Goal: Information Seeking & Learning: Check status

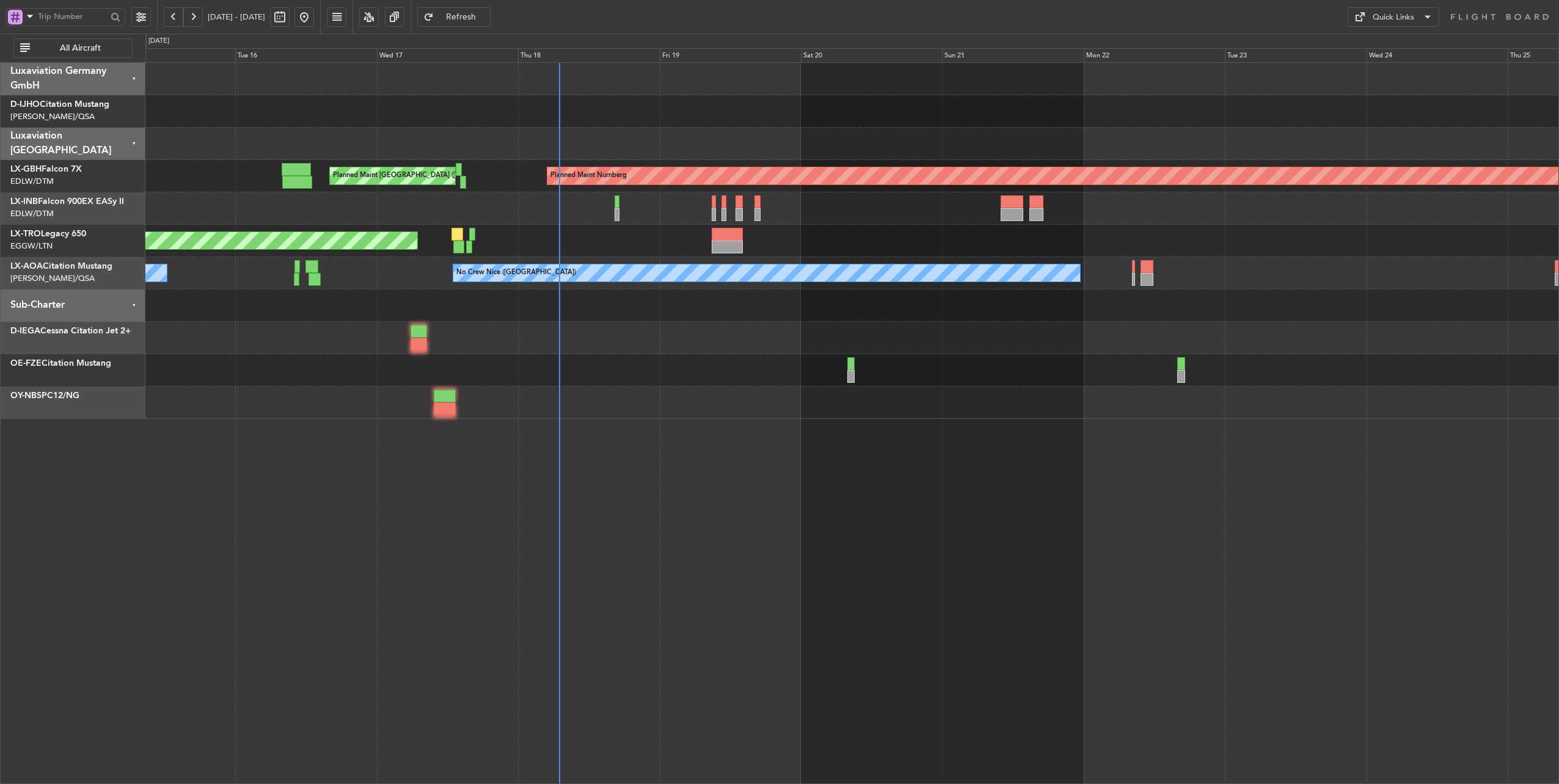
click at [579, 146] on div at bounding box center [852, 144] width 1414 height 32
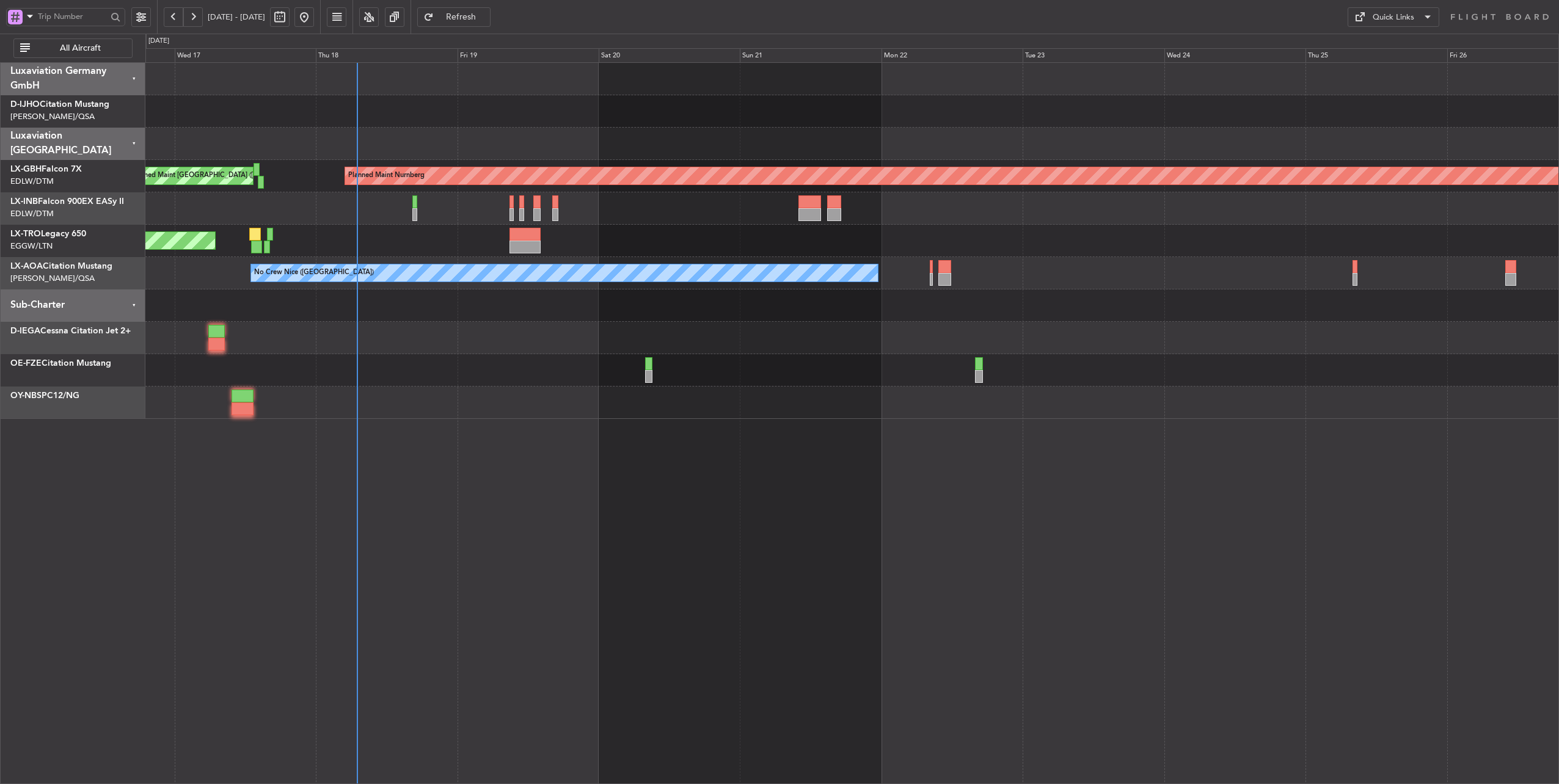
click at [427, 245] on div "Unplanned Maint [GEOGRAPHIC_DATA] ([PERSON_NAME] Intl)" at bounding box center [852, 241] width 1414 height 32
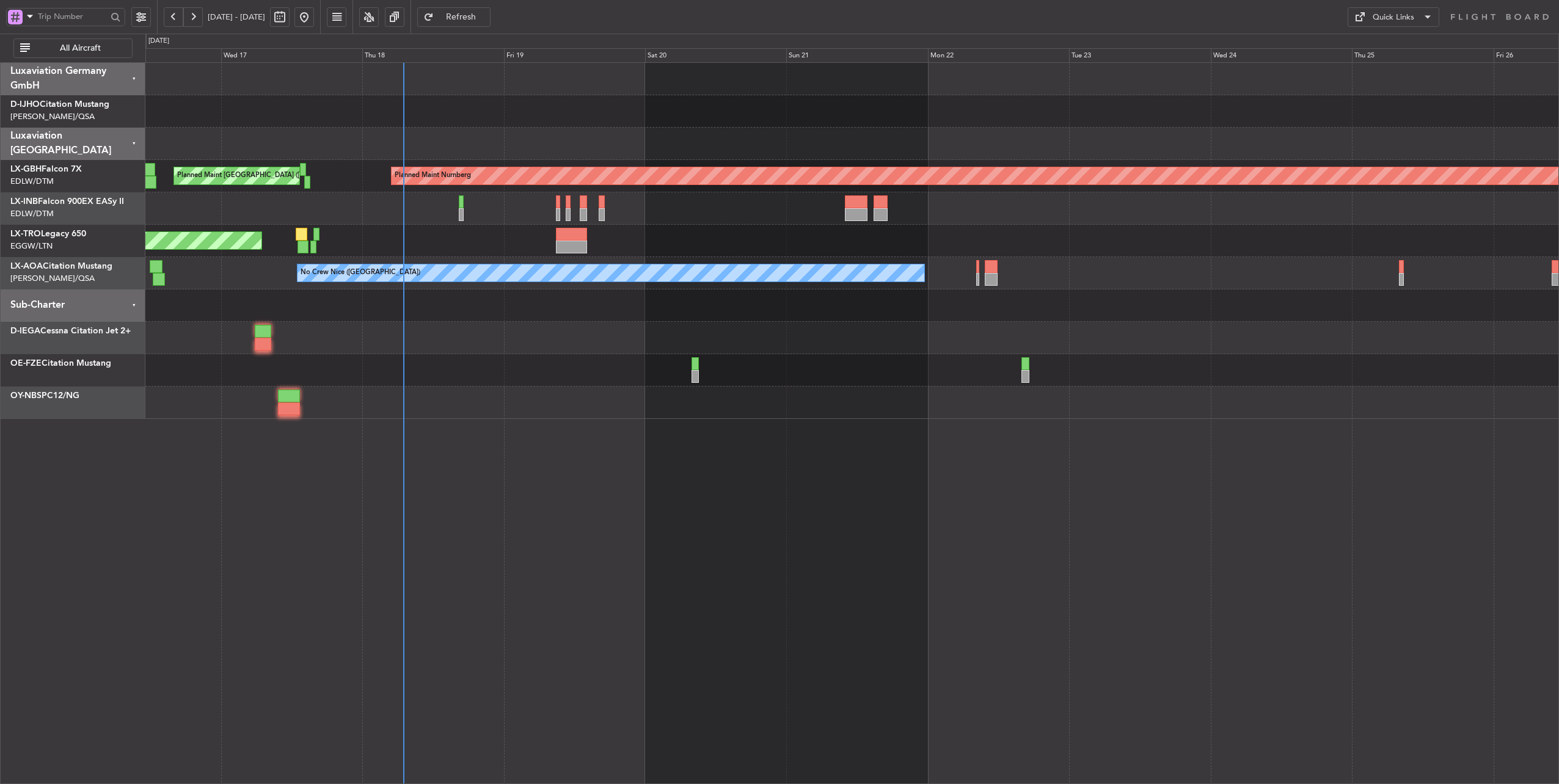
click at [455, 235] on div "Unplanned Maint [GEOGRAPHIC_DATA] ([PERSON_NAME] Intl)" at bounding box center [852, 241] width 1414 height 32
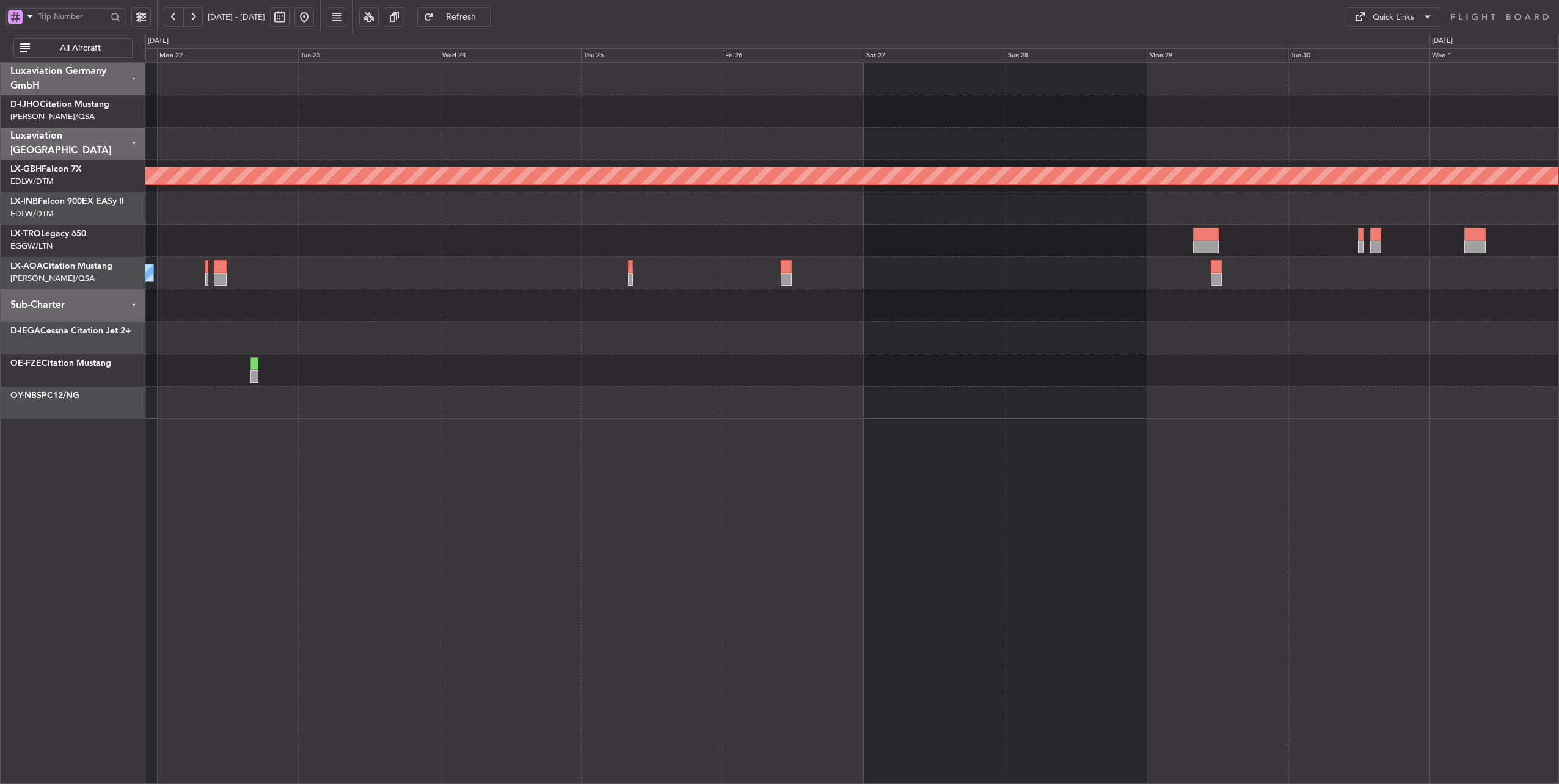
click at [424, 332] on div "Planned Maint Nurnberg No [GEOGRAPHIC_DATA] ([GEOGRAPHIC_DATA]) No Crew [GEOGRA…" at bounding box center [852, 240] width 1414 height 356
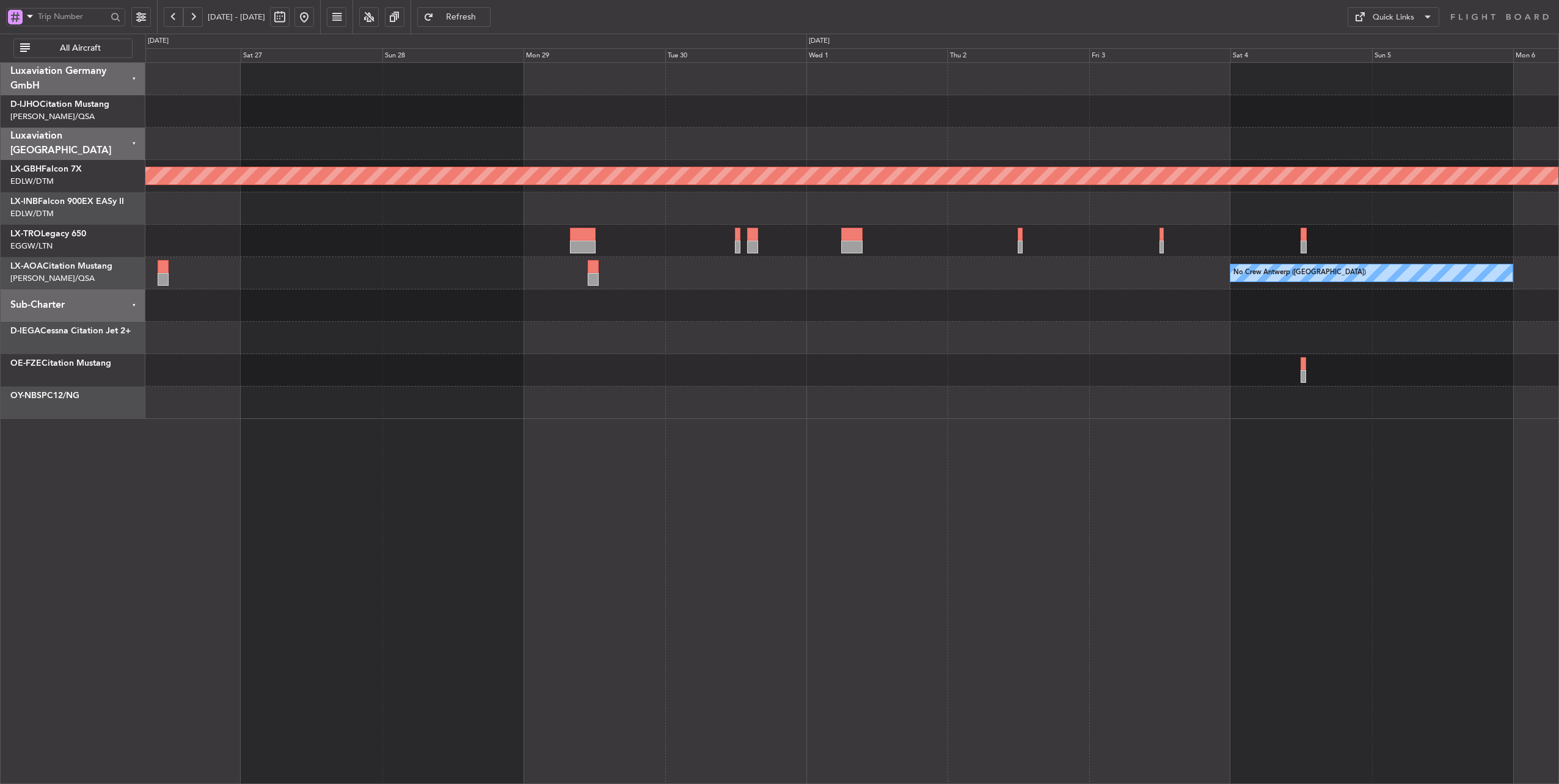
click at [344, 338] on div "Planned Maint Nurnberg No Crew [GEOGRAPHIC_DATA] ([GEOGRAPHIC_DATA])" at bounding box center [852, 240] width 1414 height 356
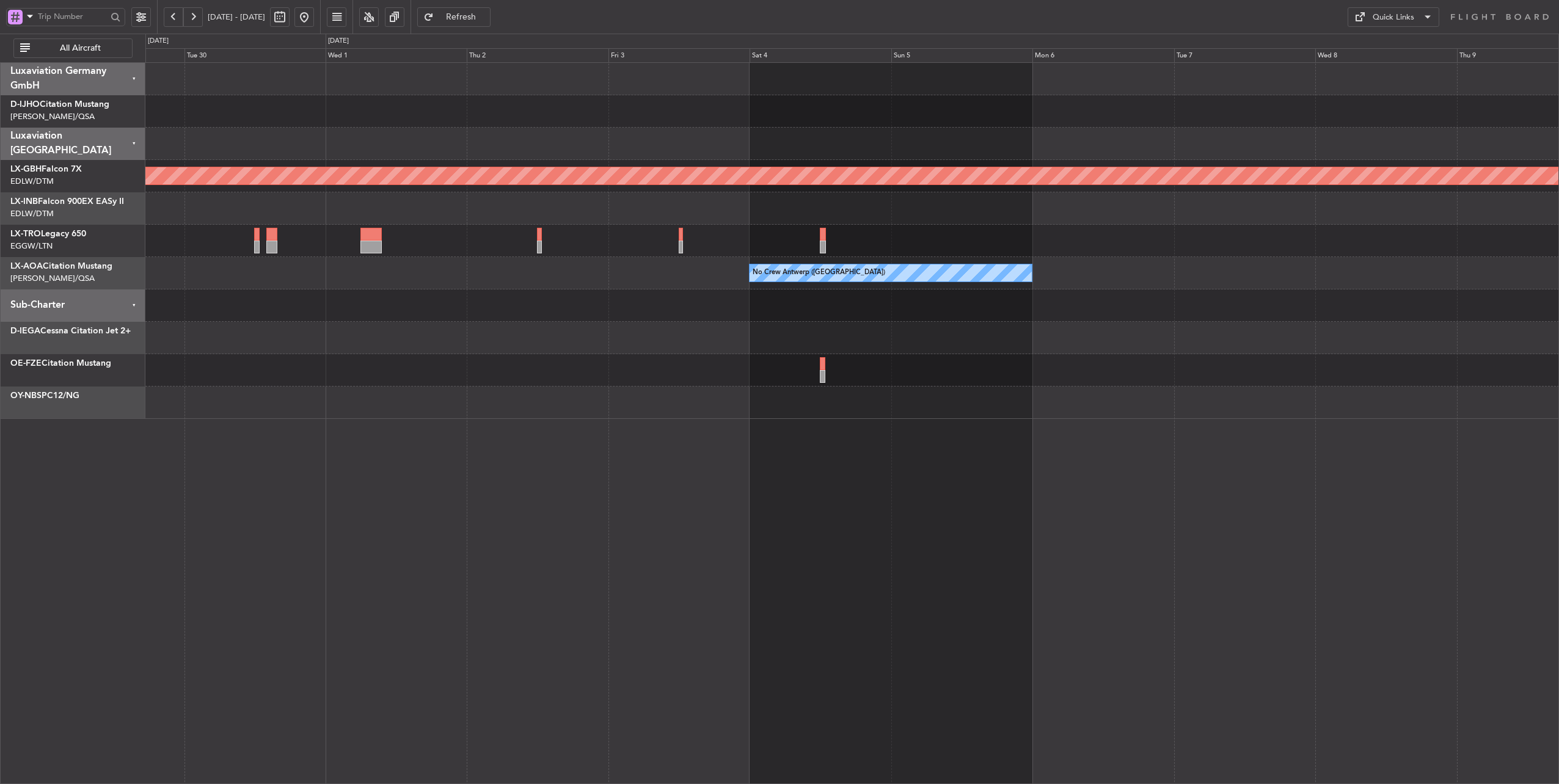
click at [376, 361] on div "Planned Maint Nurnberg No Crew [GEOGRAPHIC_DATA] ([GEOGRAPHIC_DATA])" at bounding box center [852, 240] width 1414 height 356
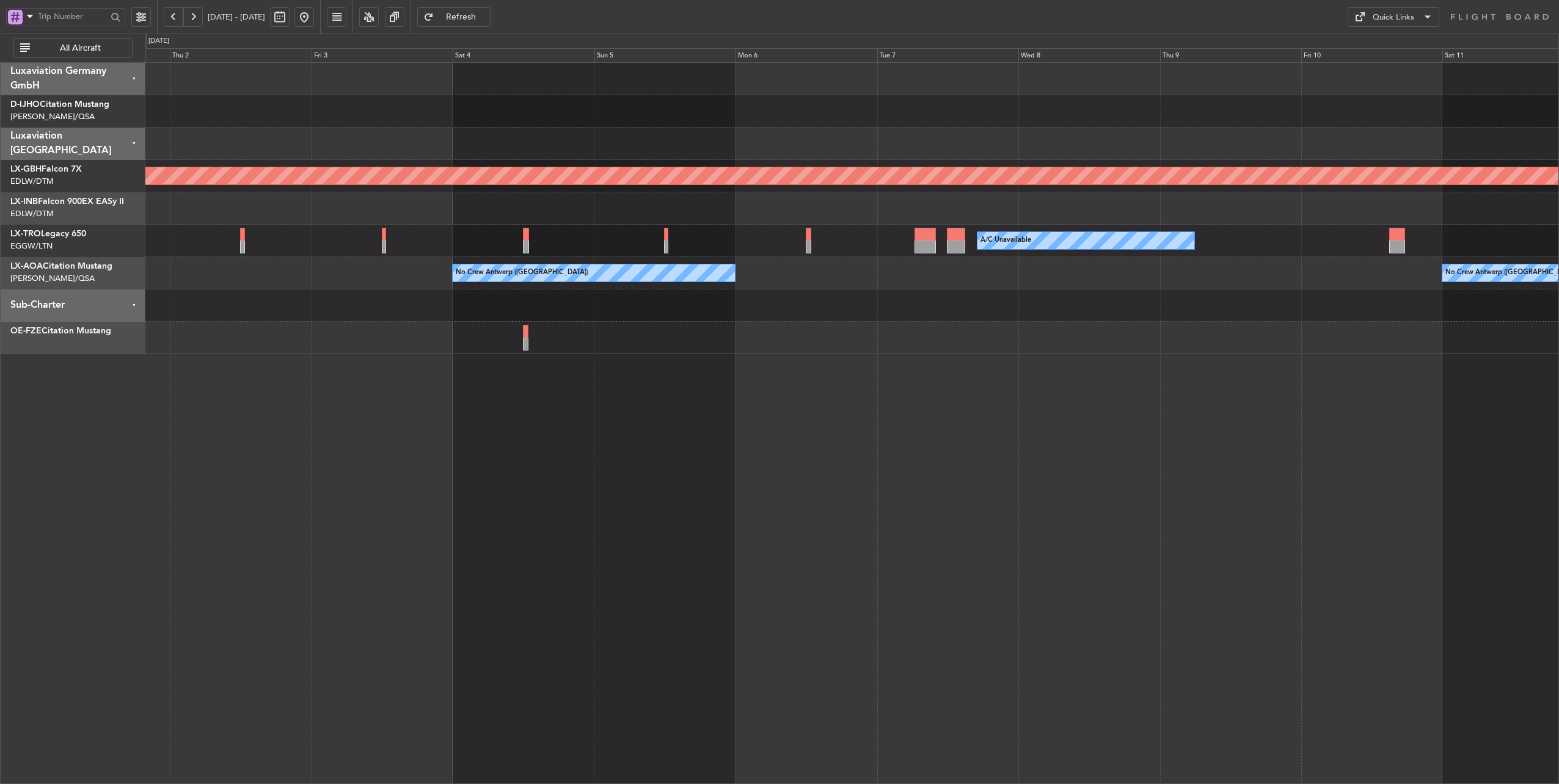
click at [314, 18] on button at bounding box center [305, 18] width 20 height 20
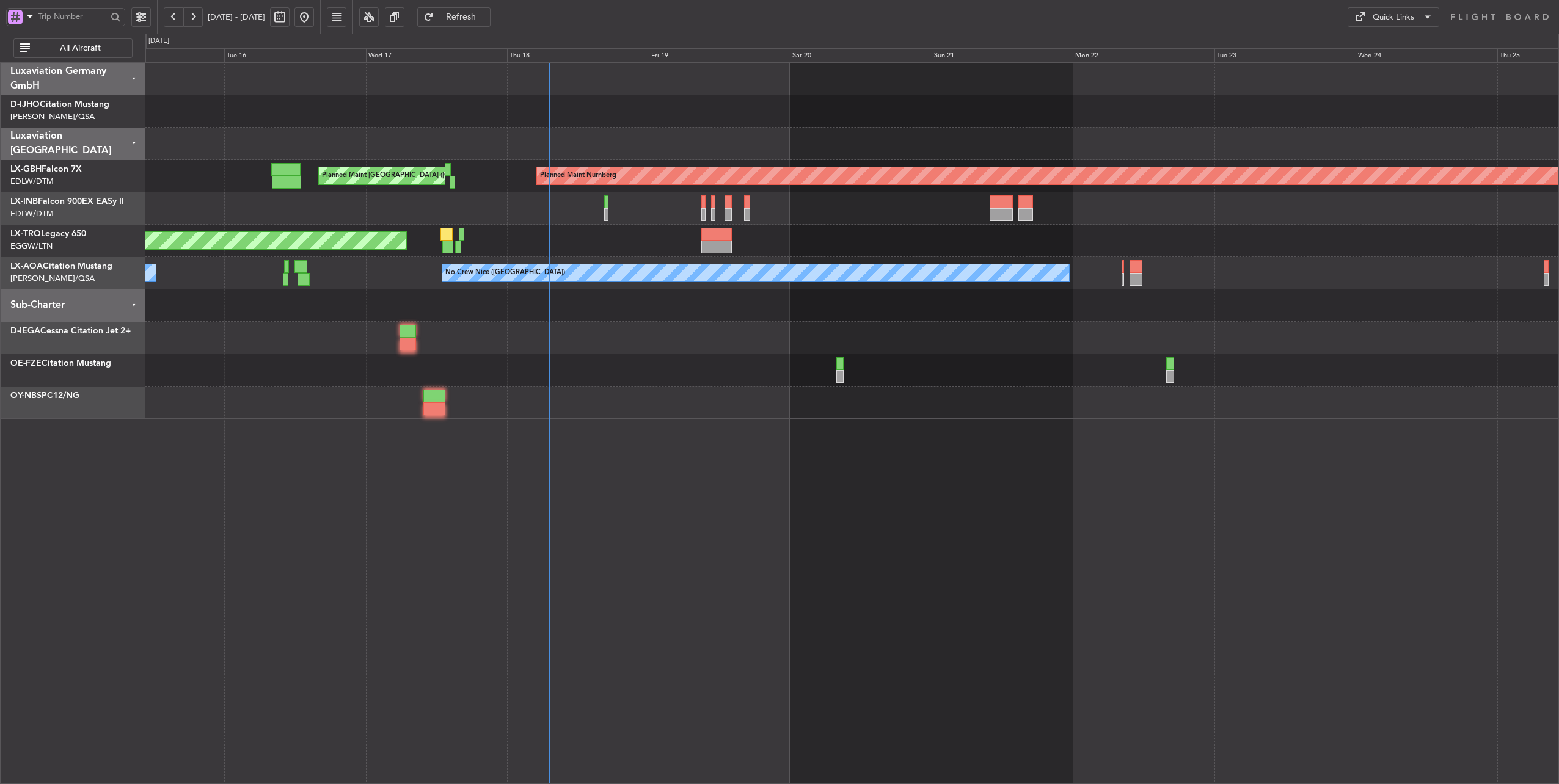
click at [672, 318] on div at bounding box center [852, 305] width 1414 height 32
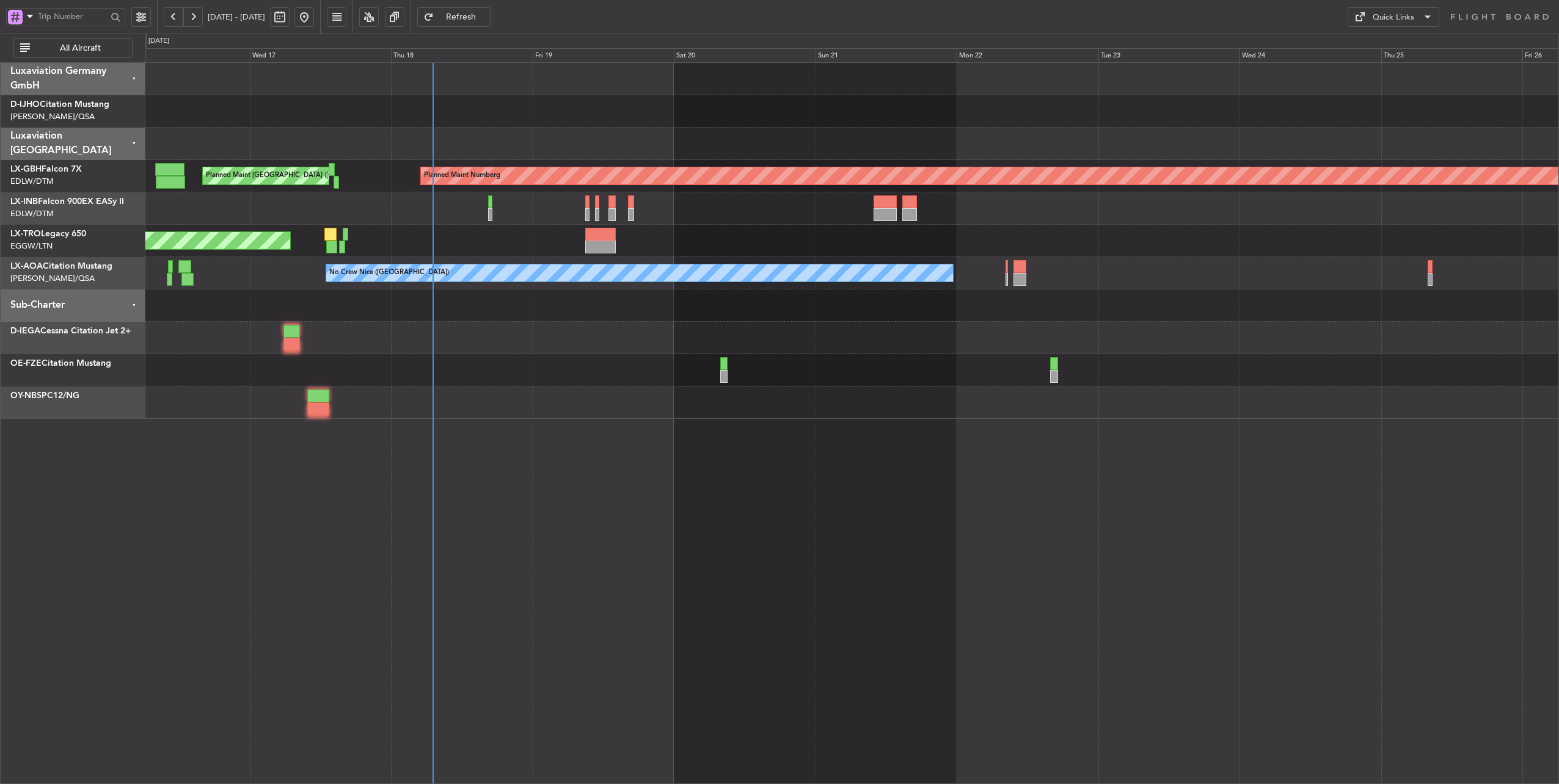
click at [486, 13] on span "Refresh" at bounding box center [461, 17] width 50 height 8
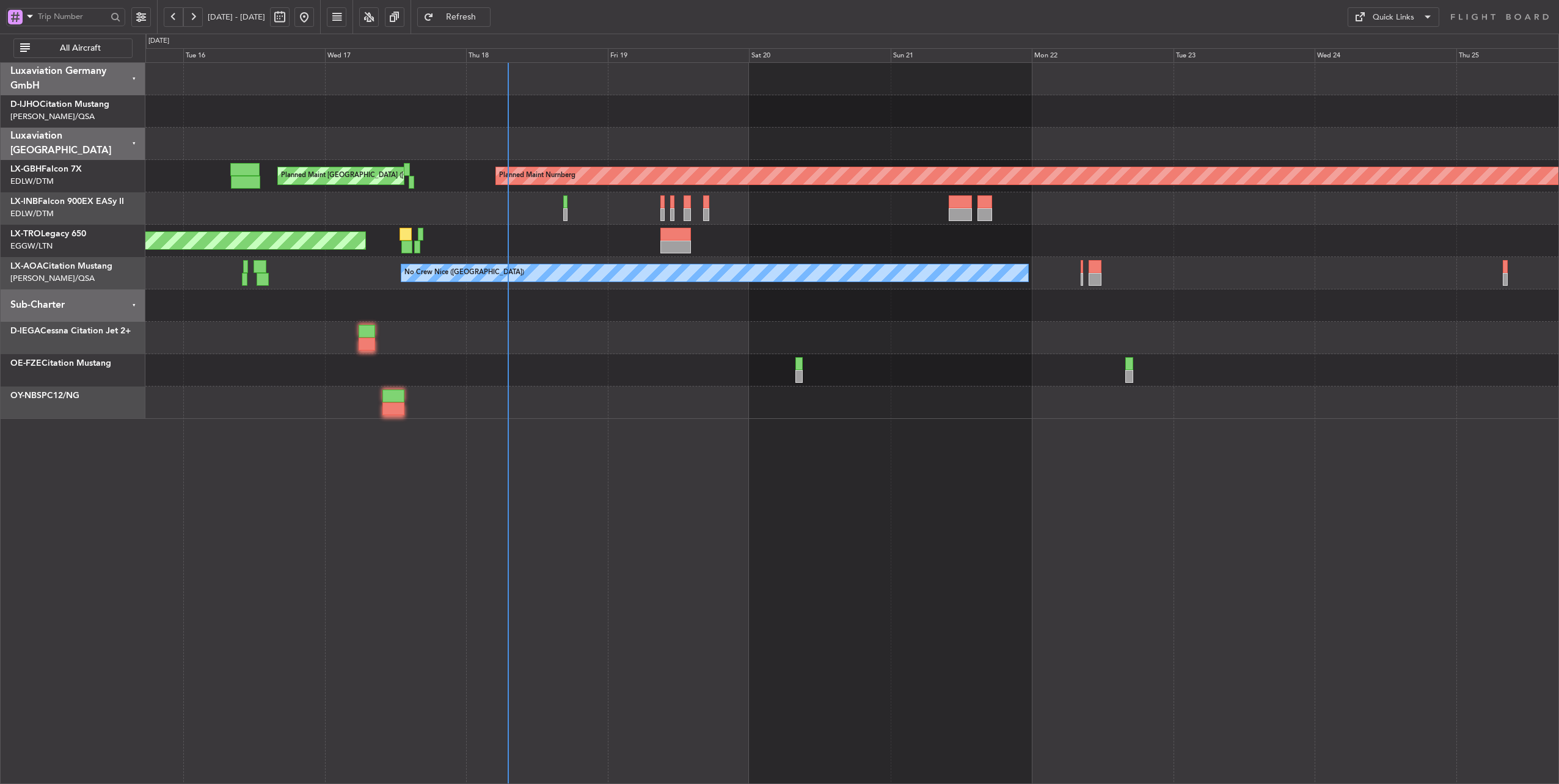
click at [564, 302] on div at bounding box center [852, 305] width 1414 height 32
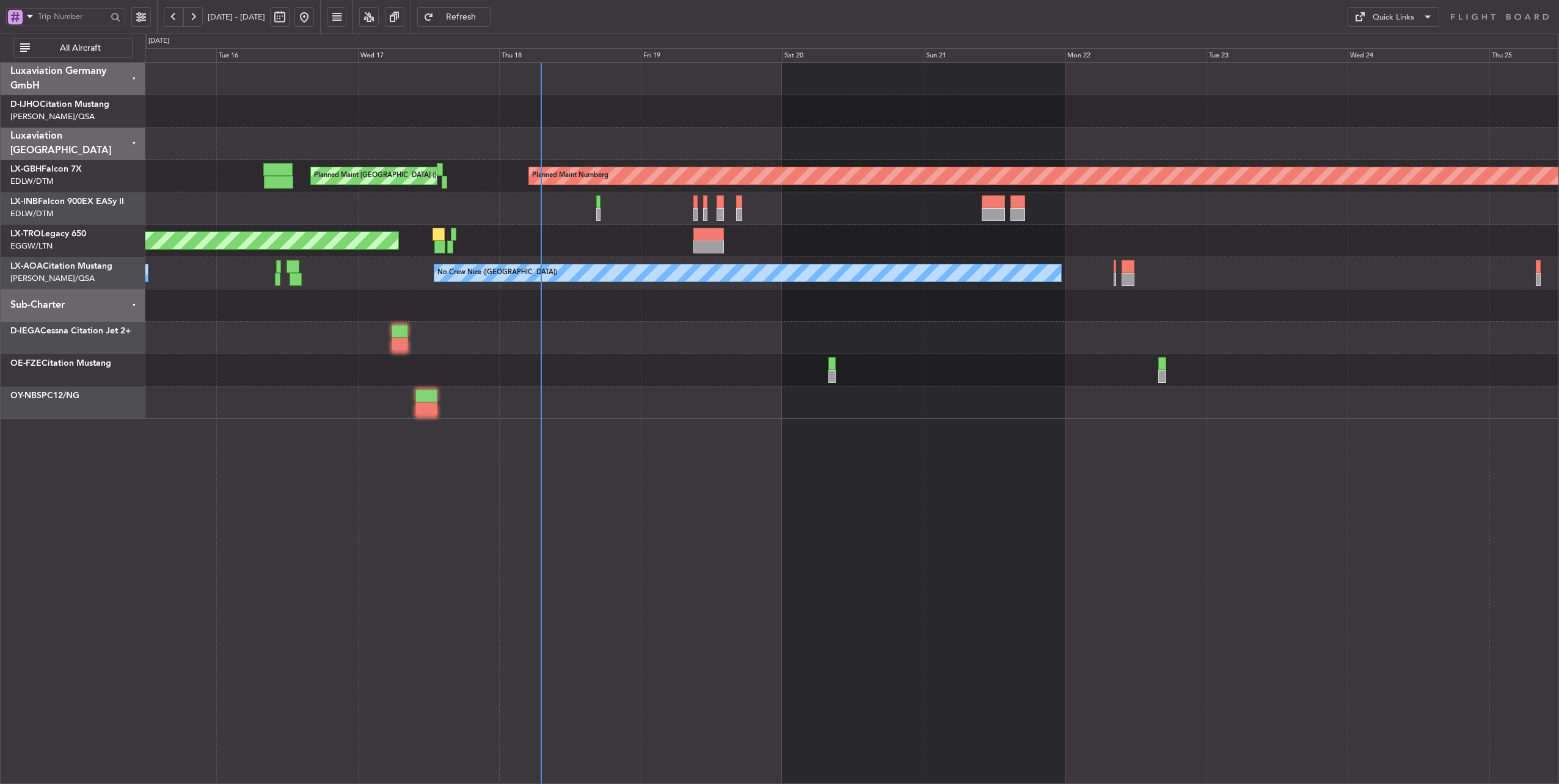
click at [775, 312] on div at bounding box center [852, 305] width 1414 height 32
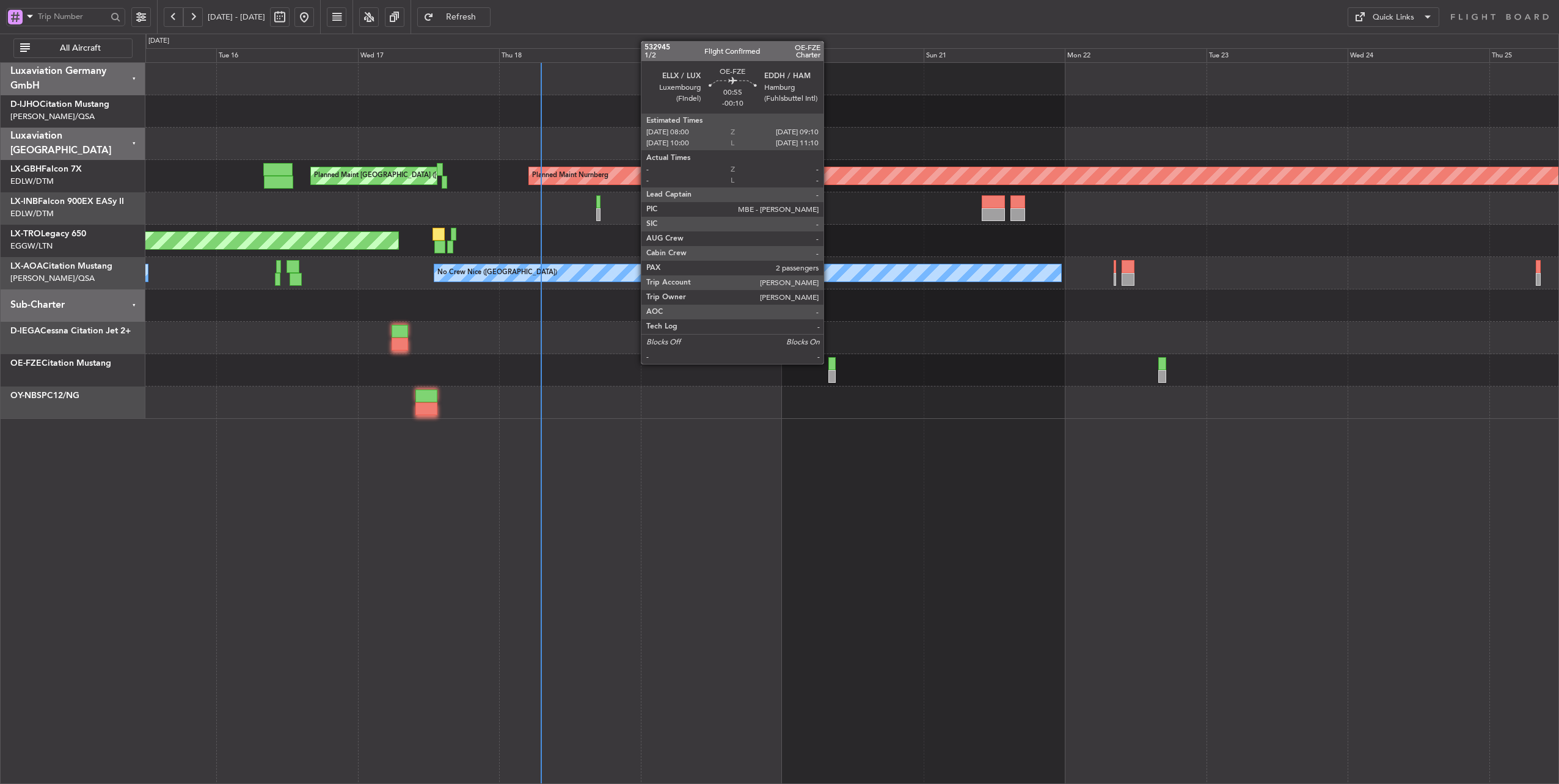
click at [829, 363] on div at bounding box center [832, 364] width 8 height 13
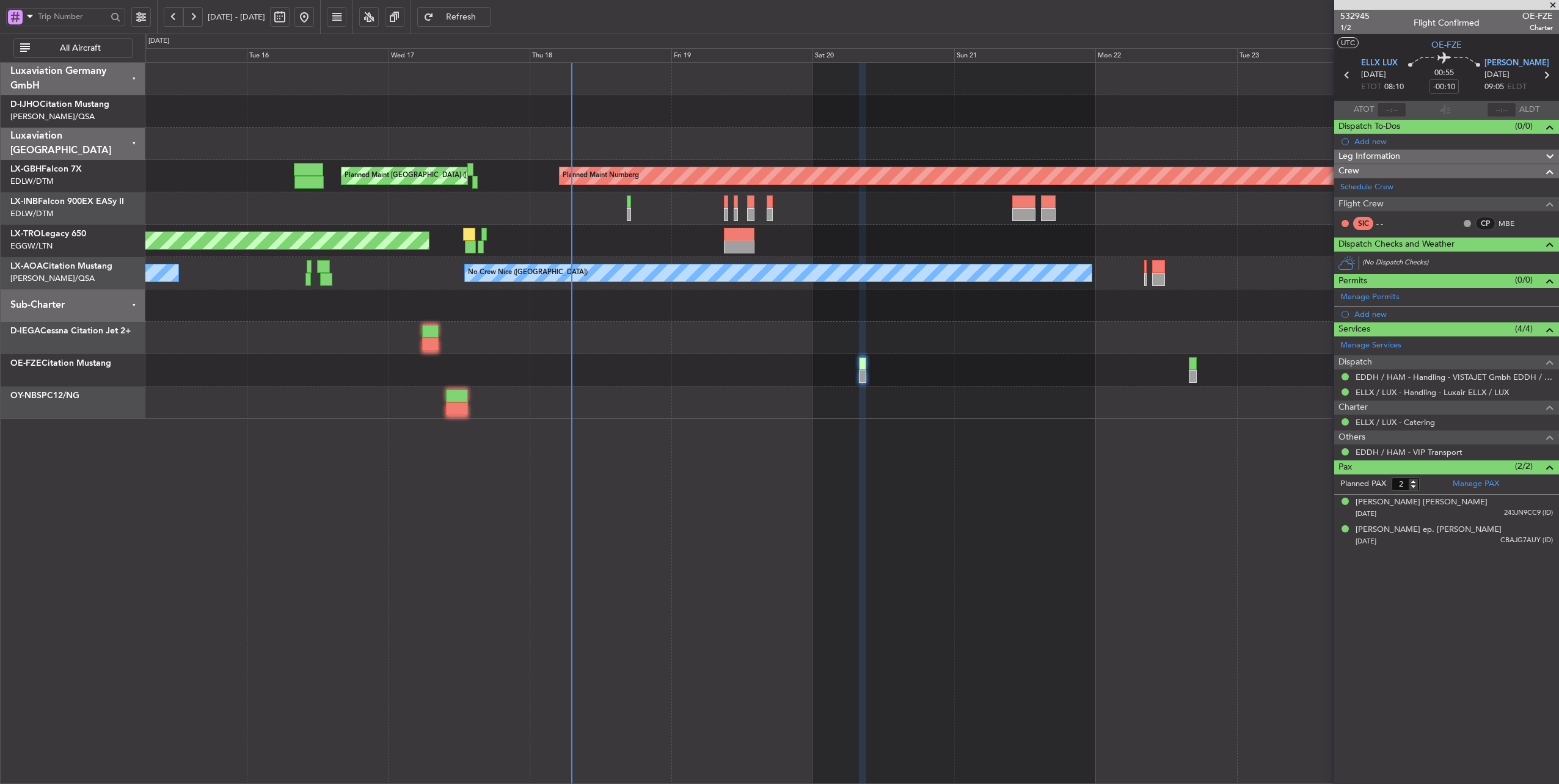
click at [757, 332] on div at bounding box center [852, 338] width 1414 height 32
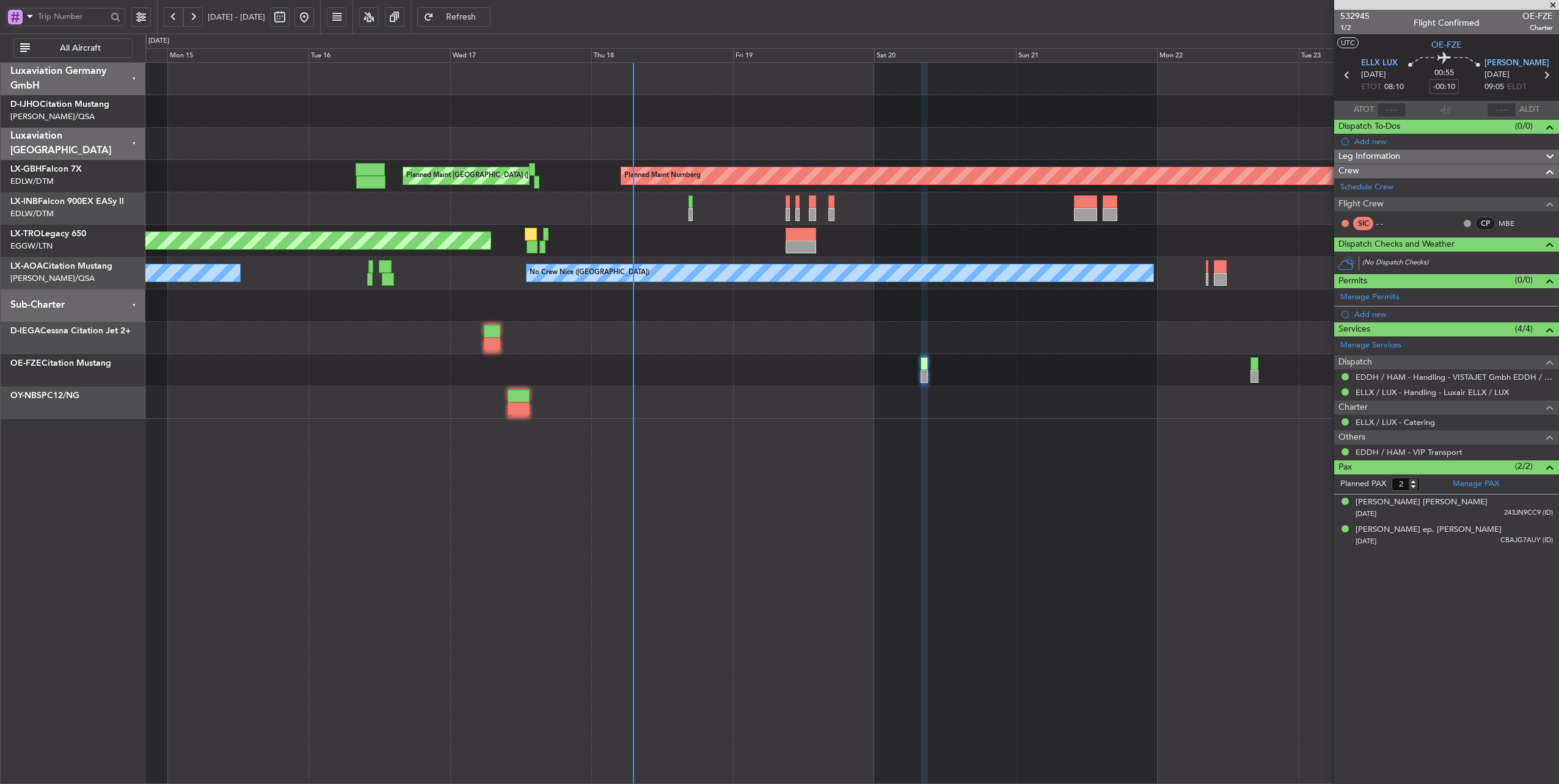
click at [811, 302] on div at bounding box center [852, 305] width 1414 height 32
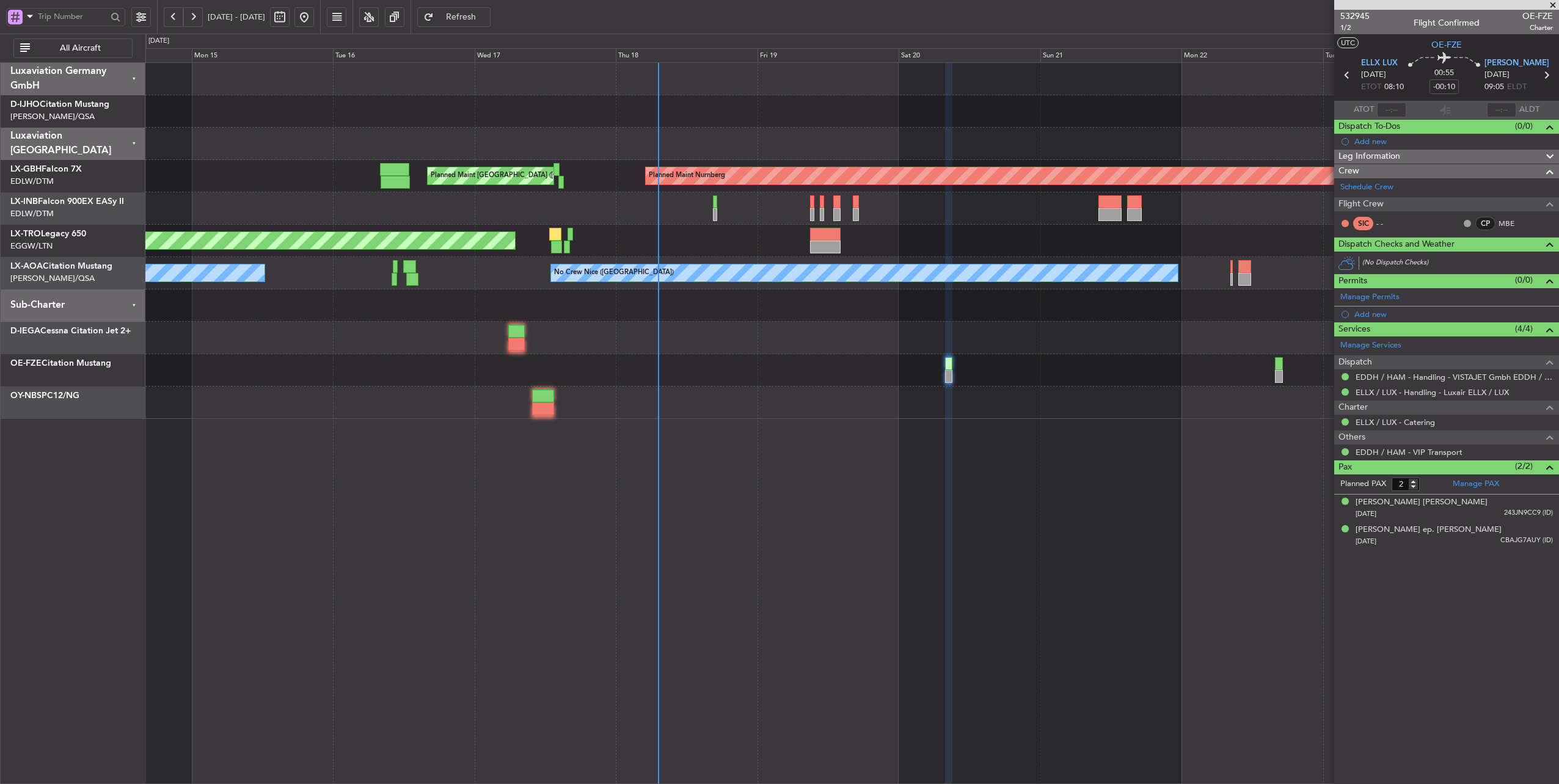
click at [704, 234] on div "Unplanned Maint [GEOGRAPHIC_DATA] ([PERSON_NAME] Intl)" at bounding box center [852, 241] width 1414 height 32
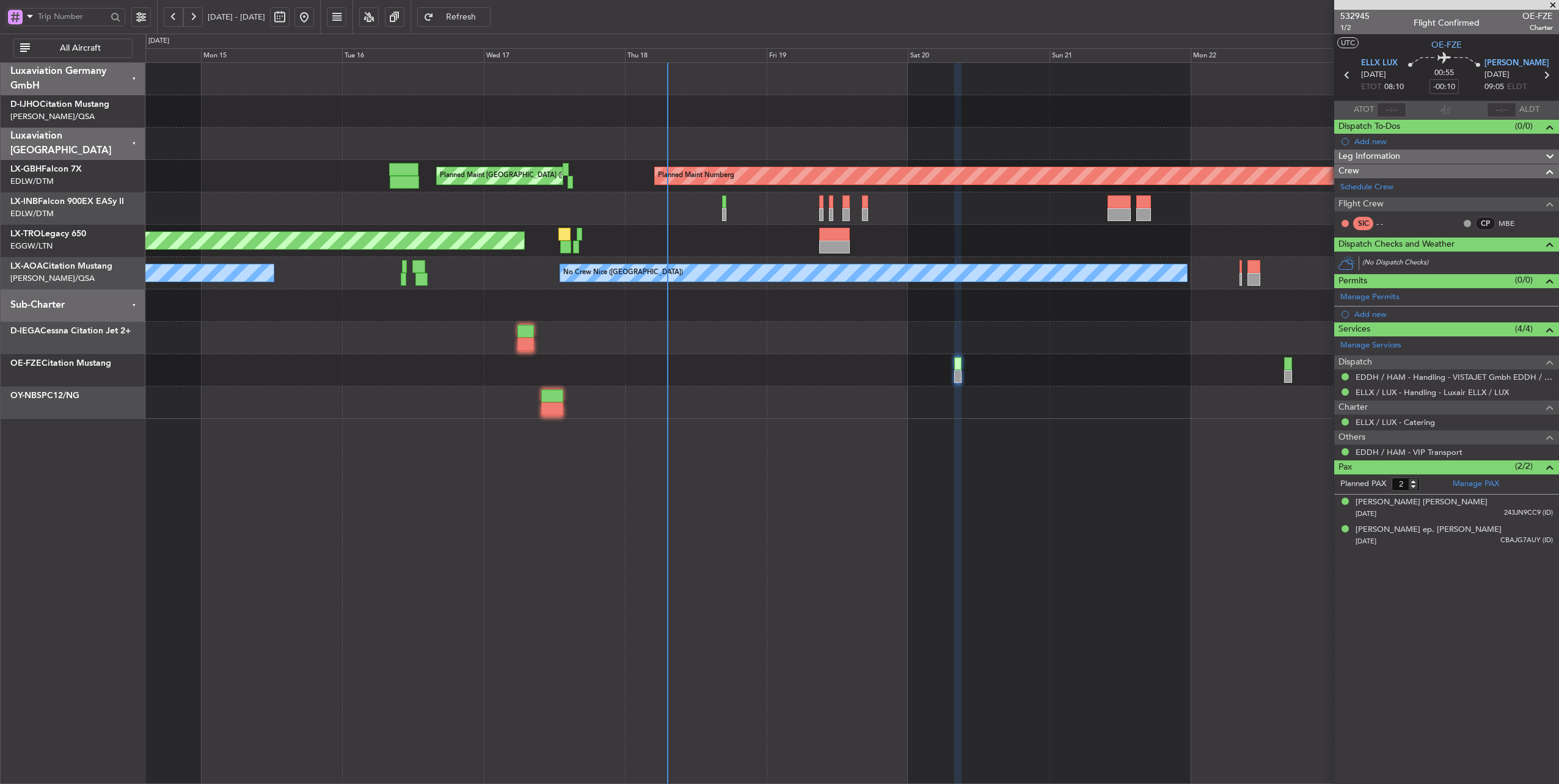
click at [606, 237] on div "Unplanned Maint [GEOGRAPHIC_DATA] ([PERSON_NAME] Intl)" at bounding box center [852, 241] width 1414 height 32
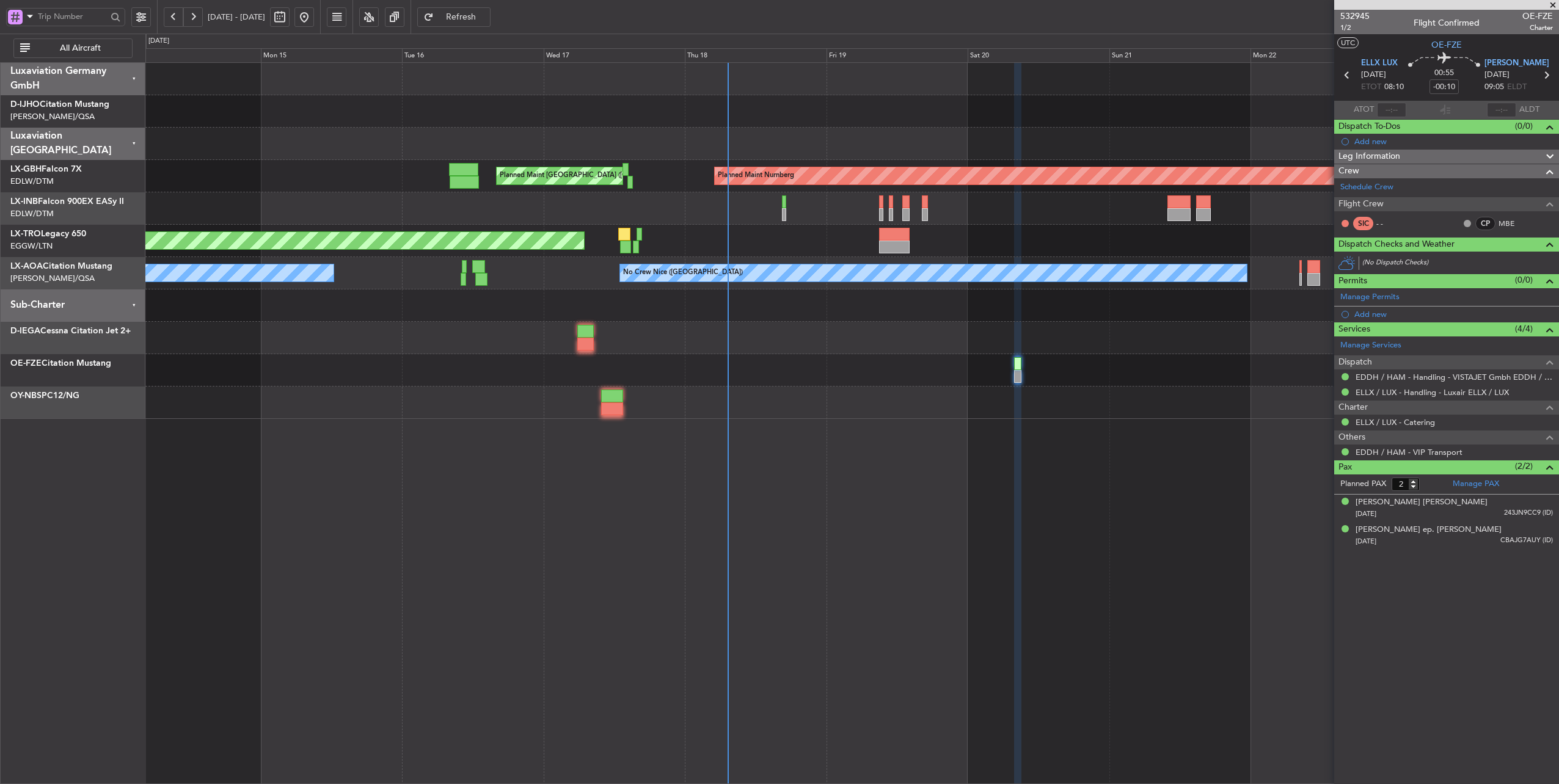
click at [661, 149] on div at bounding box center [852, 144] width 1414 height 32
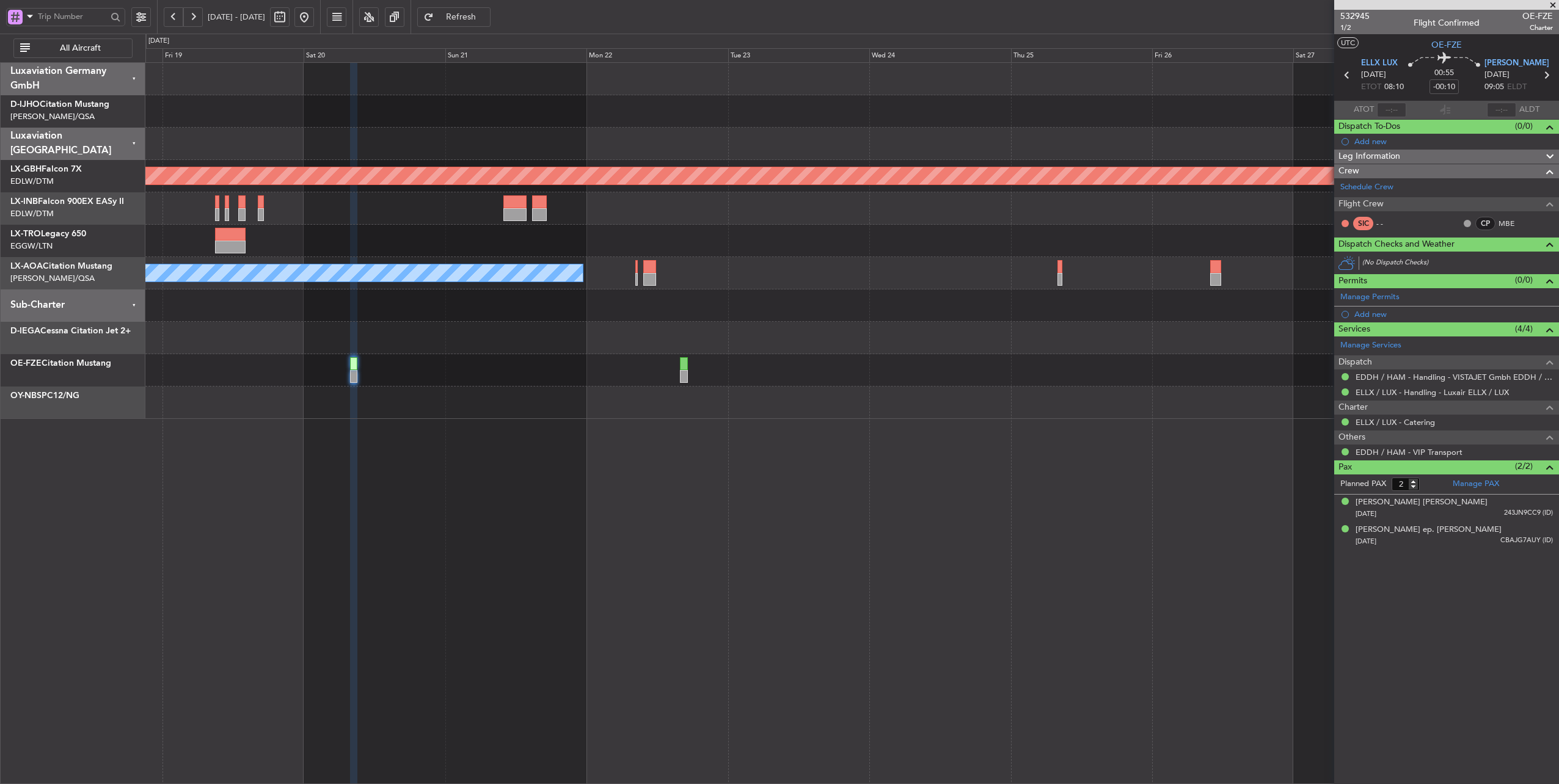
click at [351, 354] on div "Planned Maint Nurnberg Planned Maint [GEOGRAPHIC_DATA] ([GEOGRAPHIC_DATA]) Unpl…" at bounding box center [852, 240] width 1414 height 356
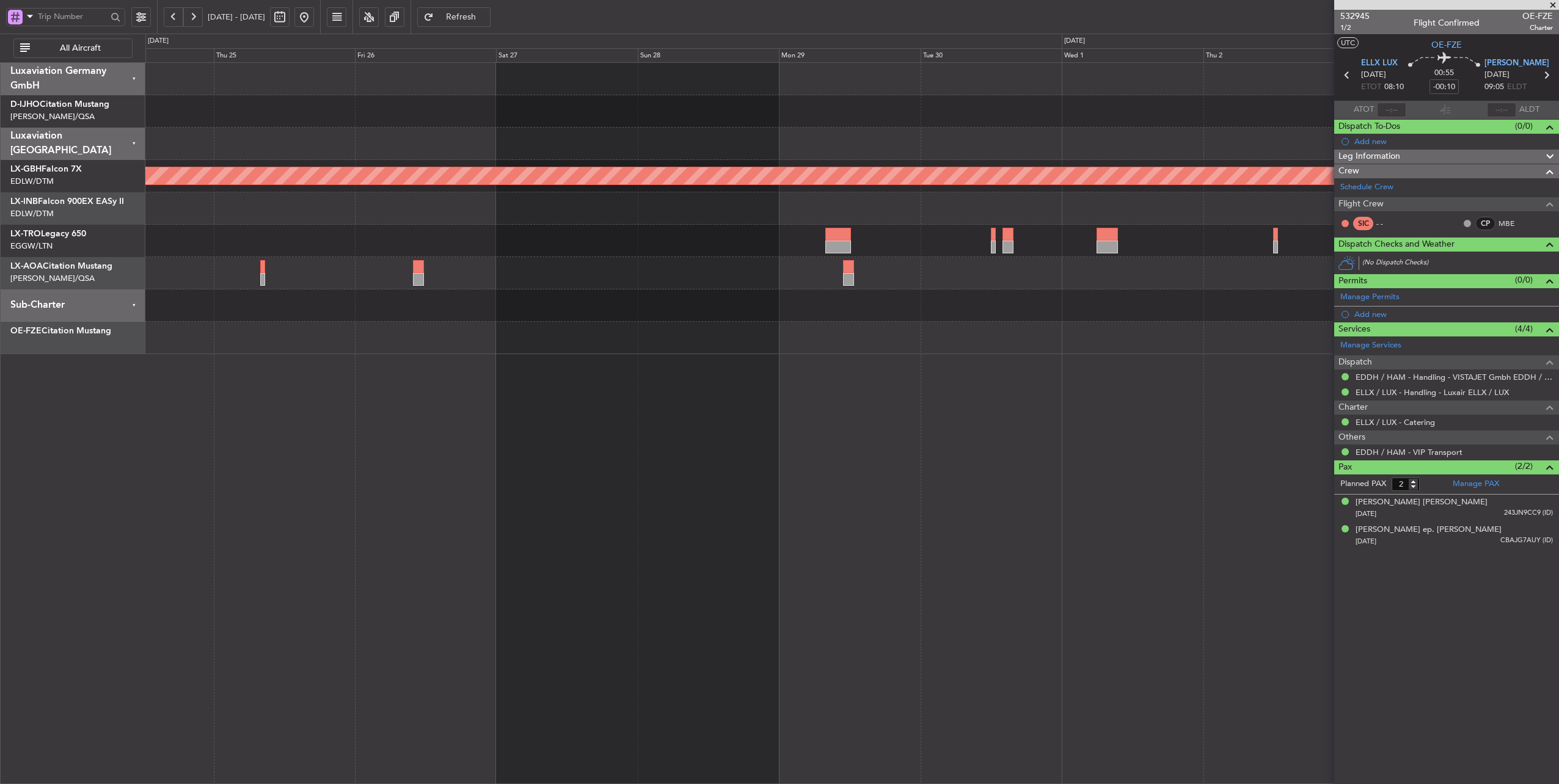
click at [448, 342] on div "Planned Maint Nurnberg No Crew [GEOGRAPHIC_DATA] ([GEOGRAPHIC_DATA])" at bounding box center [852, 208] width 1414 height 292
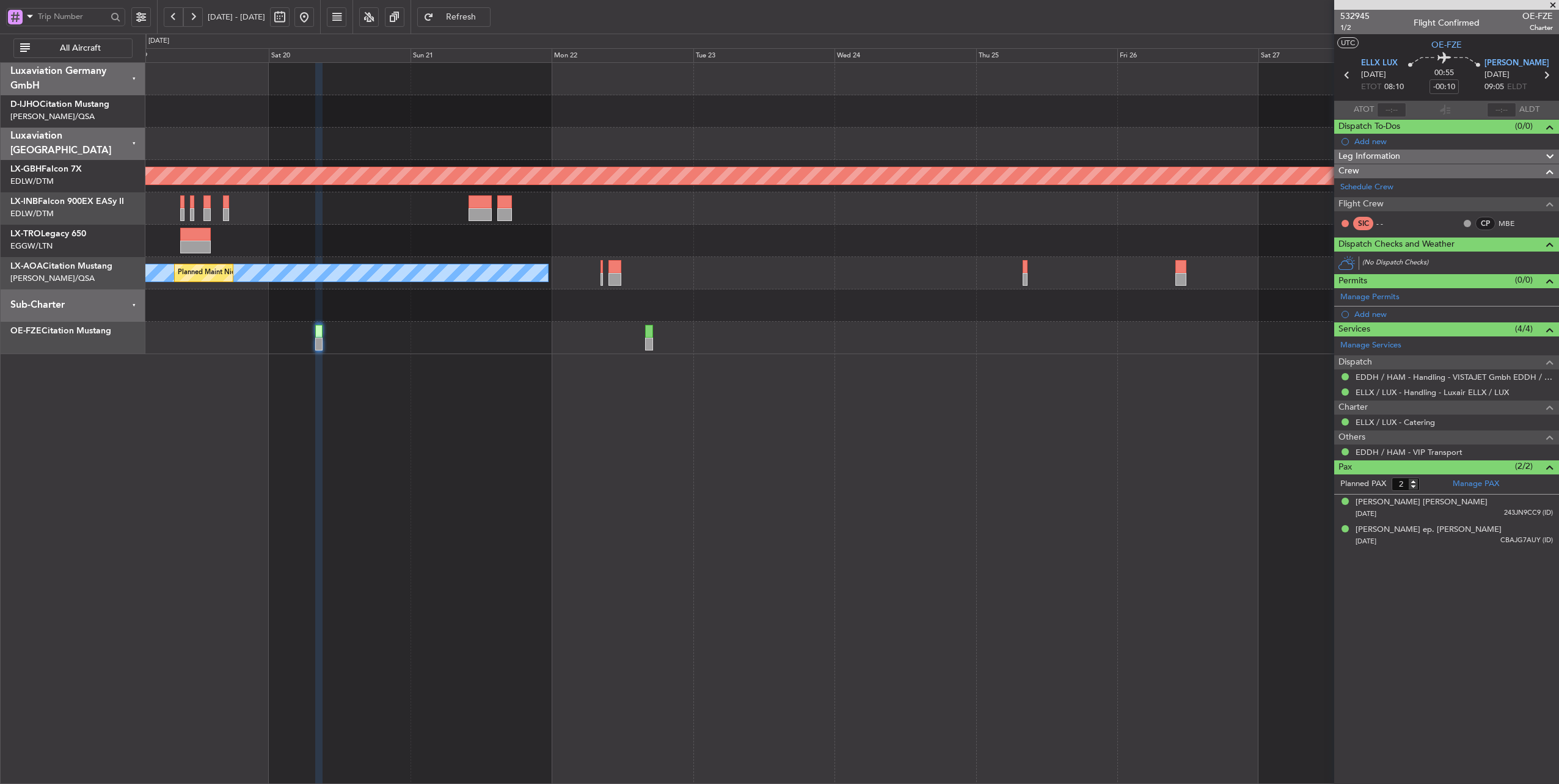
click at [988, 258] on div "No Crew Nice ([GEOGRAPHIC_DATA]) [GEOGRAPHIC_DATA] ([GEOGRAPHIC_DATA])" at bounding box center [852, 273] width 1414 height 32
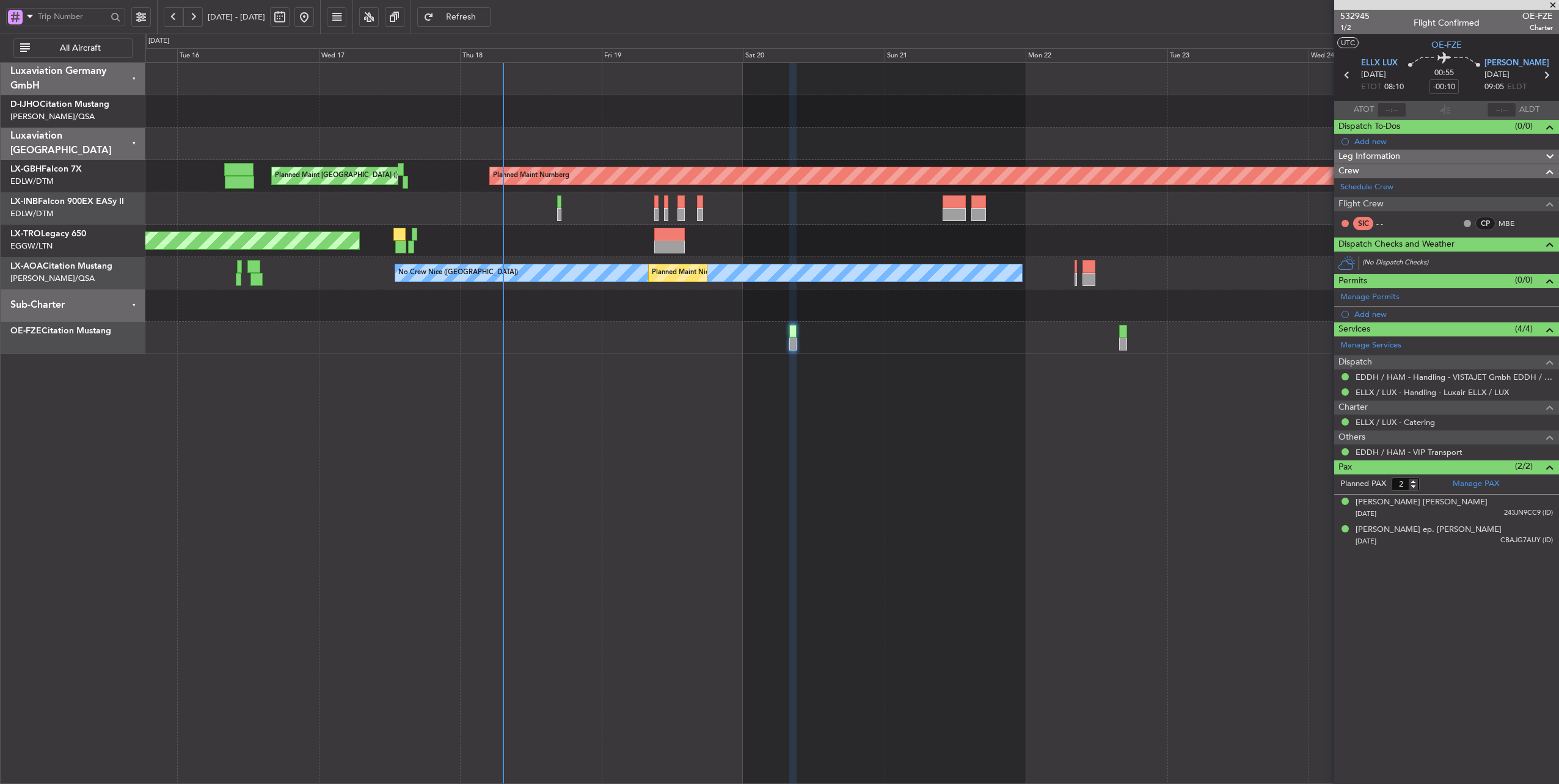
click at [932, 257] on div "Planned Maint Nurnberg Planned Maint [GEOGRAPHIC_DATA] ([GEOGRAPHIC_DATA]) Plan…" at bounding box center [852, 208] width 1414 height 292
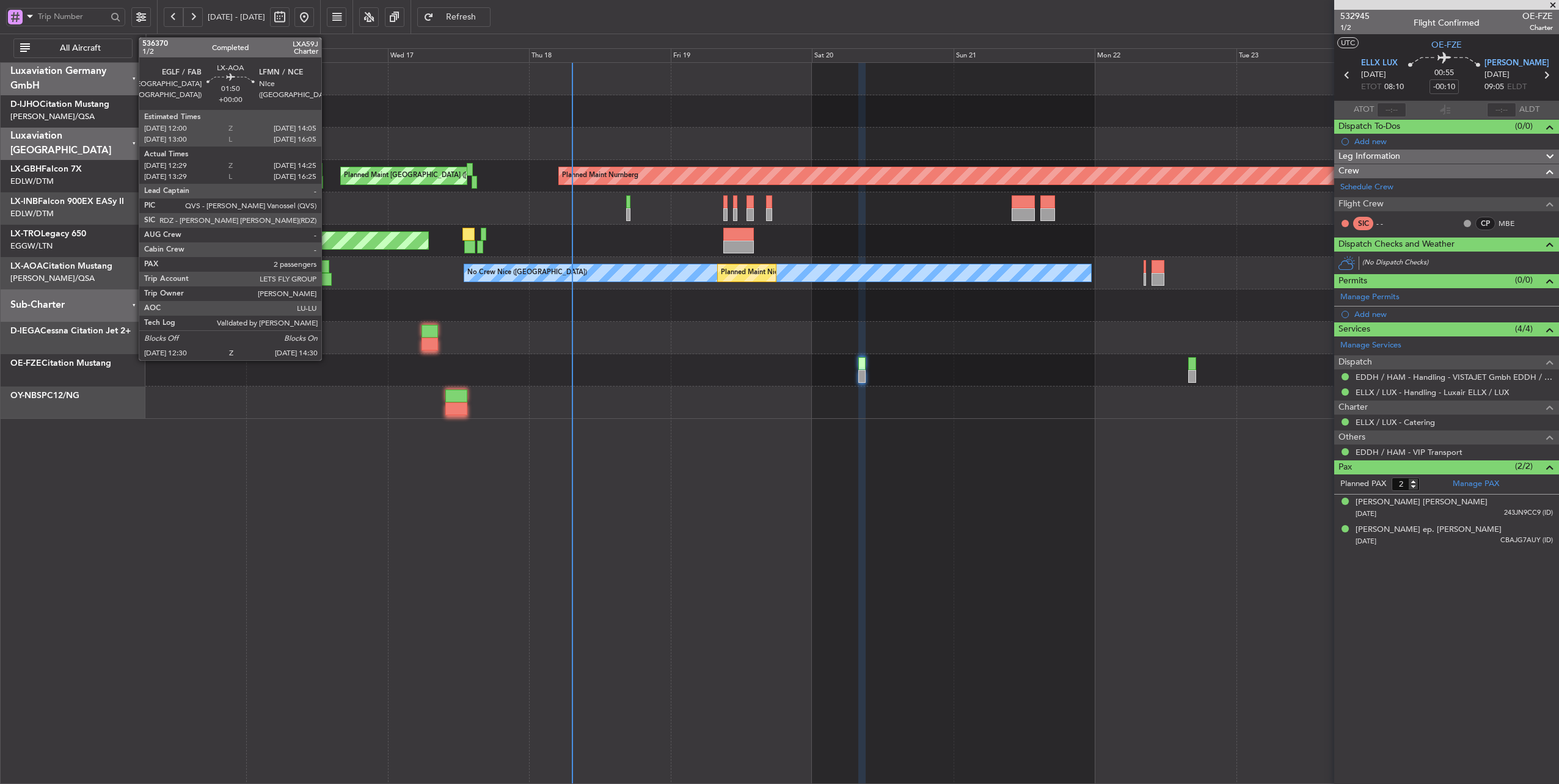
click at [328, 276] on div at bounding box center [325, 279] width 12 height 13
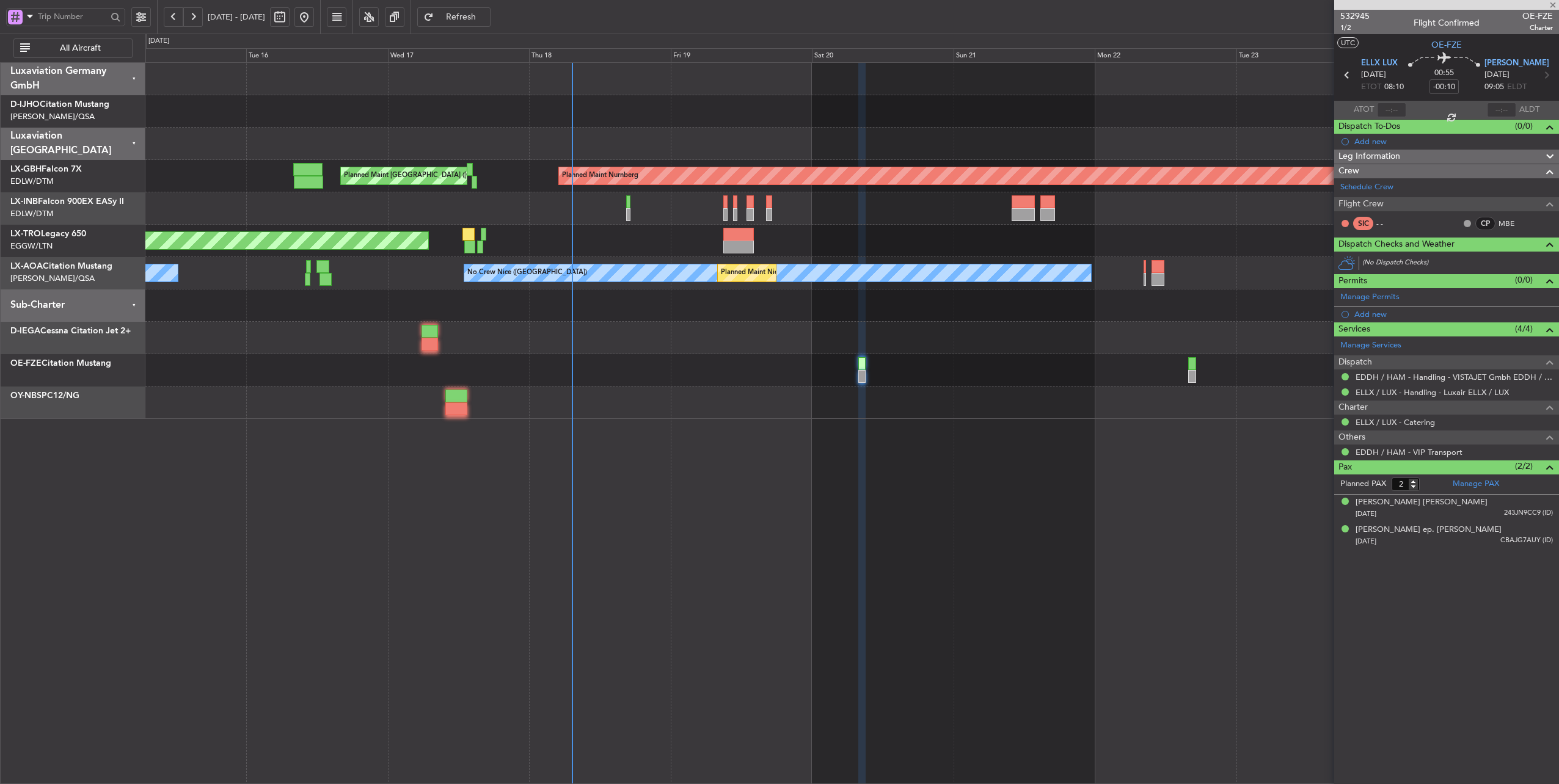
type input "12:39"
type input "14:20"
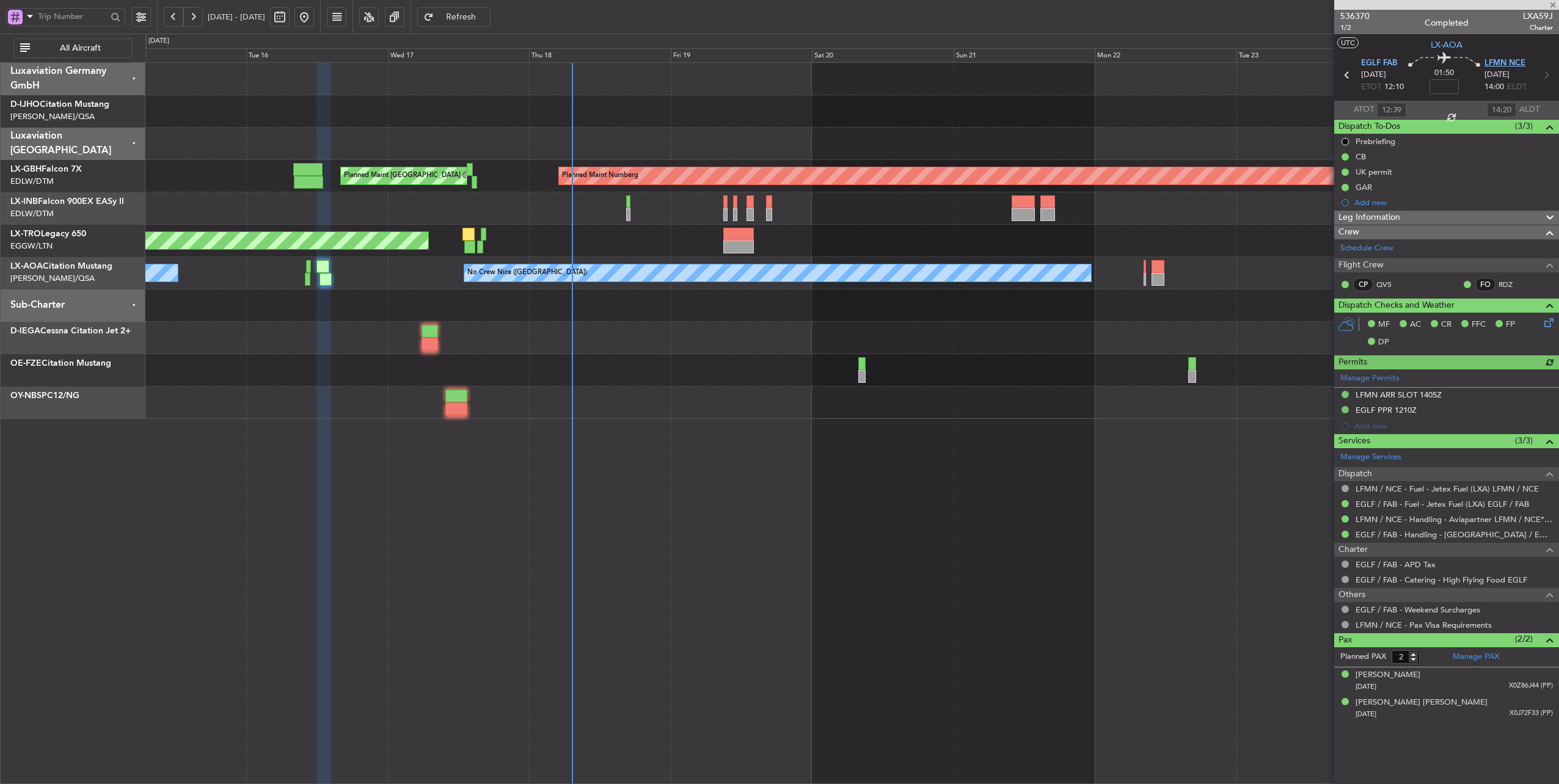
click at [1509, 62] on span "LFMN NCE" at bounding box center [1505, 64] width 41 height 12
click at [1352, 15] on span "536370" at bounding box center [1355, 16] width 29 height 13
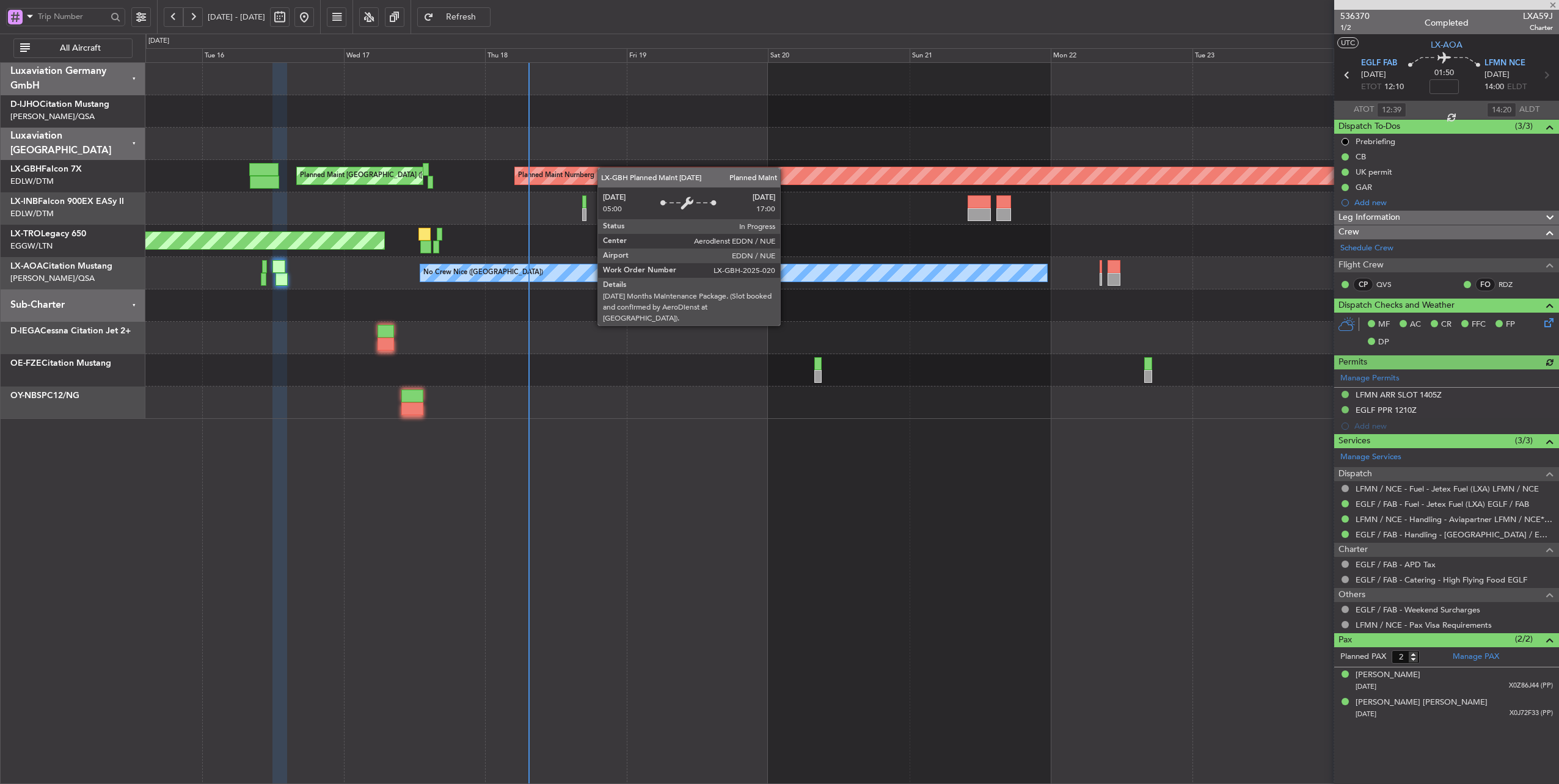
click at [616, 168] on div "Planned Maint Nurnberg Planned Maint [GEOGRAPHIC_DATA] ([GEOGRAPHIC_DATA]) Plan…" at bounding box center [852, 240] width 1414 height 356
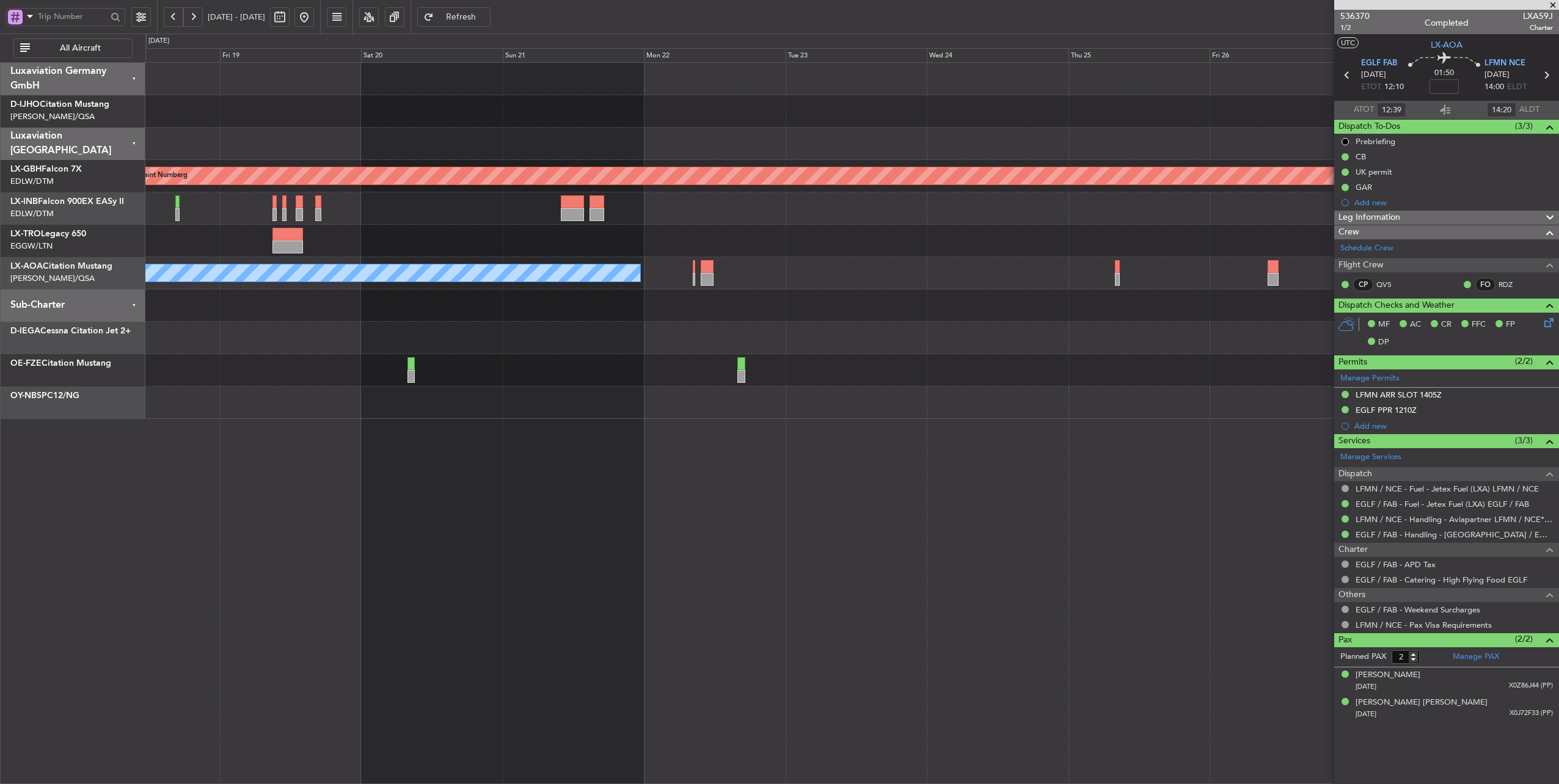
click at [293, 231] on div "Unplanned Maint [GEOGRAPHIC_DATA] ([PERSON_NAME] Intl)" at bounding box center [852, 241] width 1414 height 32
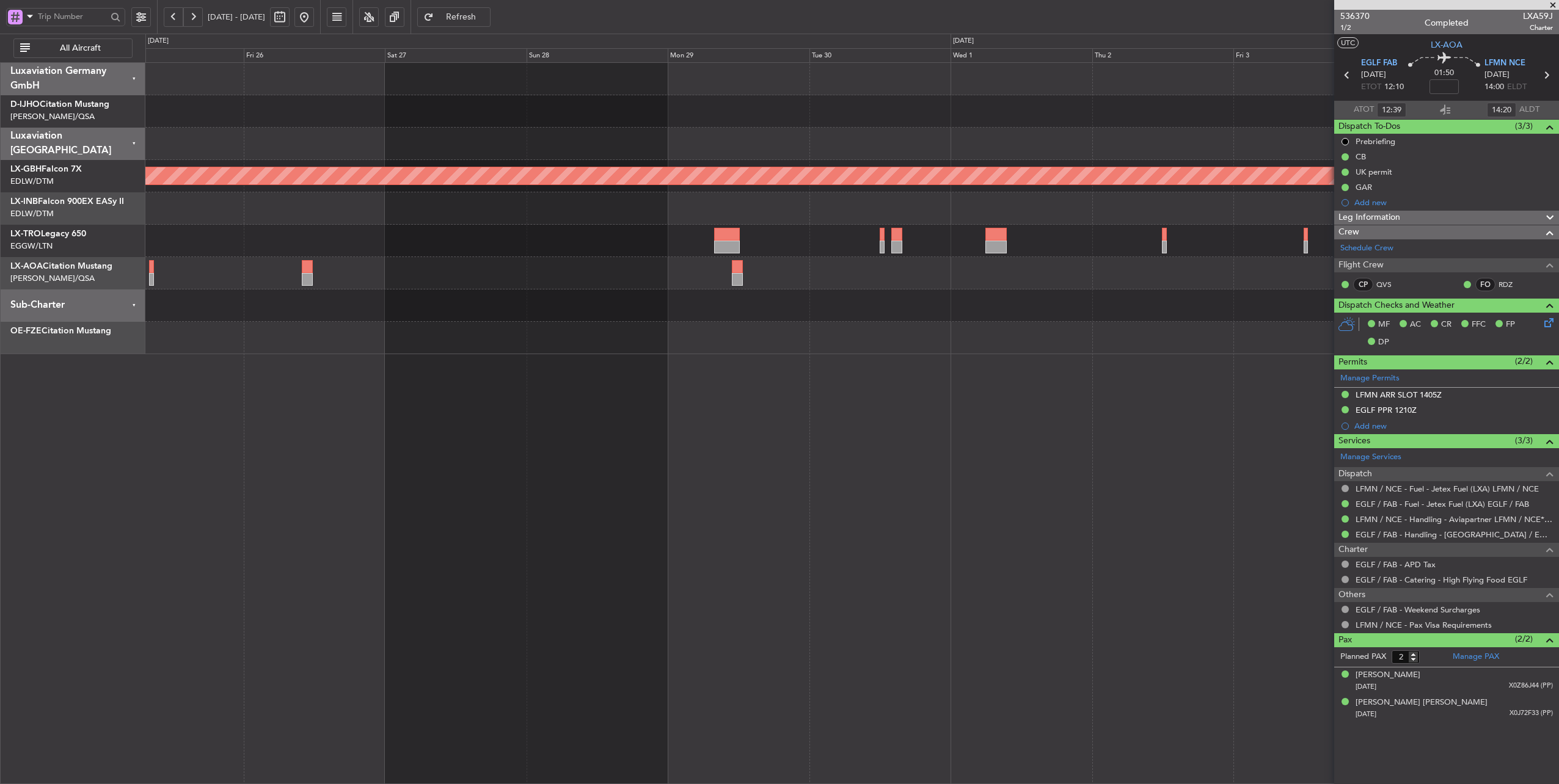
click at [612, 304] on div "Planned Maint Nurnberg A/C Unavailable No Crew [GEOGRAPHIC_DATA] ([GEOGRAPHIC_D…" at bounding box center [852, 208] width 1414 height 292
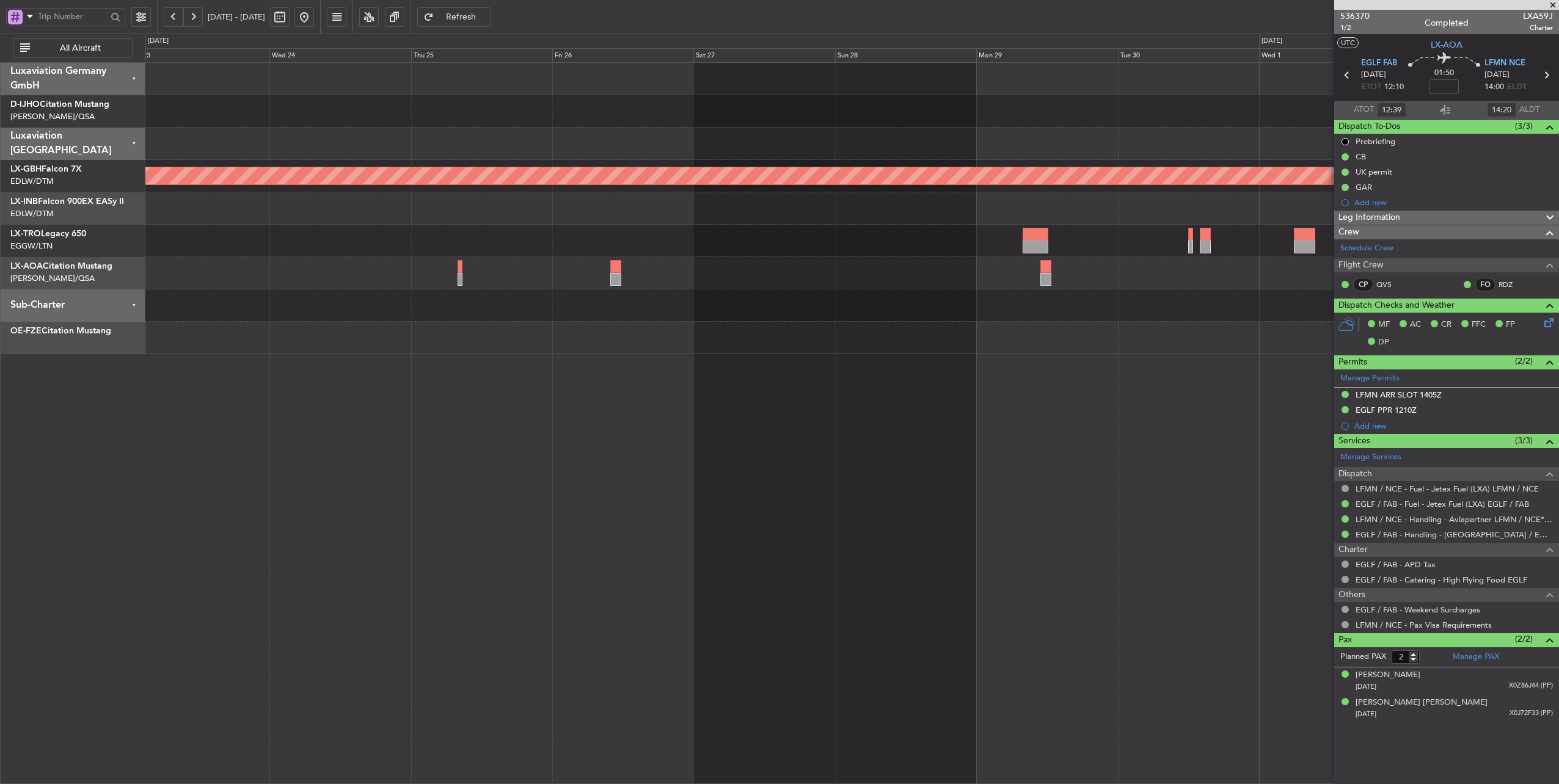
click at [995, 295] on div "Planned Maint Nurnberg No Crew [GEOGRAPHIC_DATA] ([GEOGRAPHIC_DATA]) No [GEOGRA…" at bounding box center [852, 208] width 1414 height 292
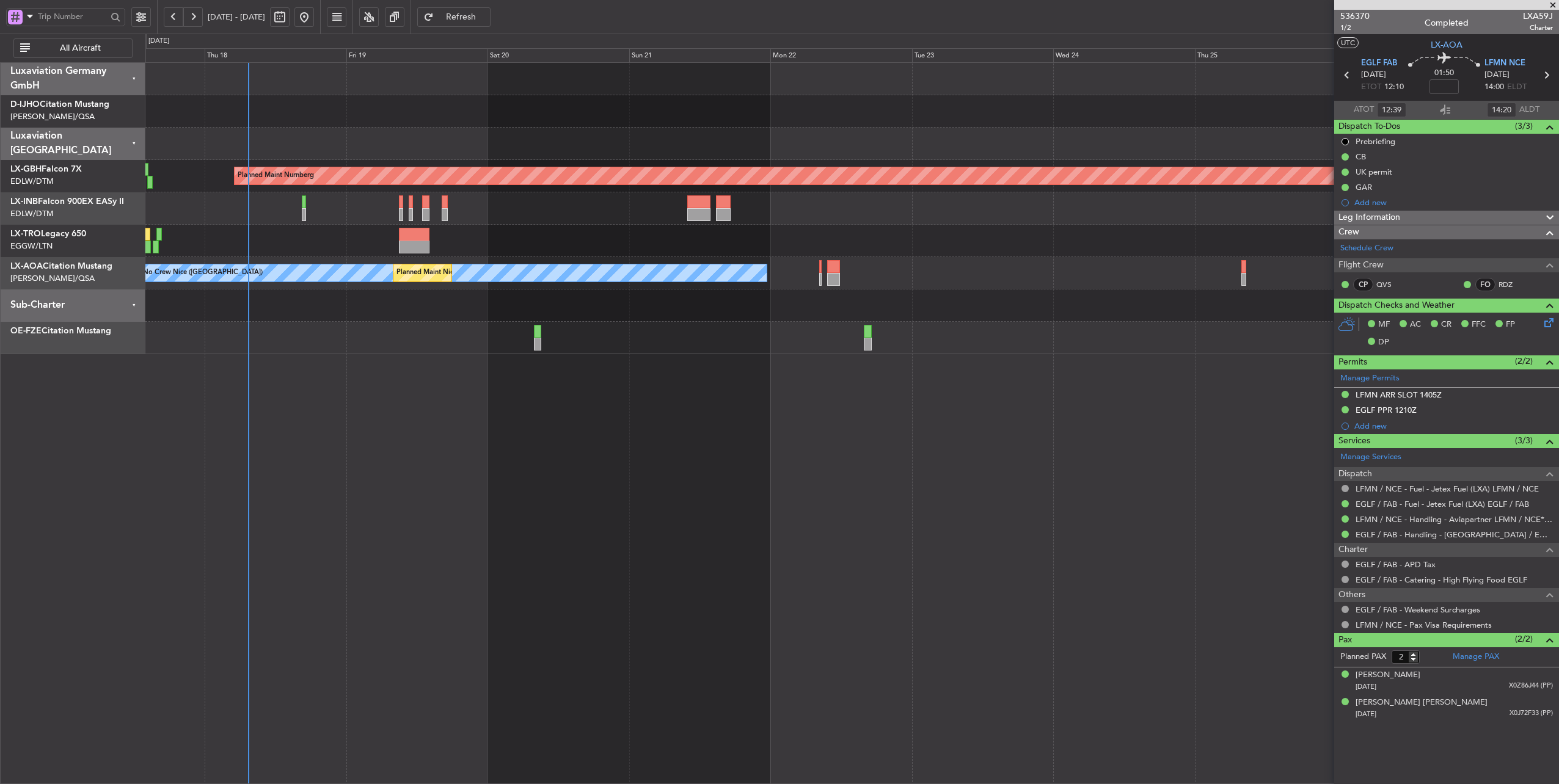
click at [1050, 329] on div "Planned Maint Nurnberg Planned Maint [GEOGRAPHIC_DATA] ([GEOGRAPHIC_DATA]) Unpl…" at bounding box center [852, 208] width 1414 height 292
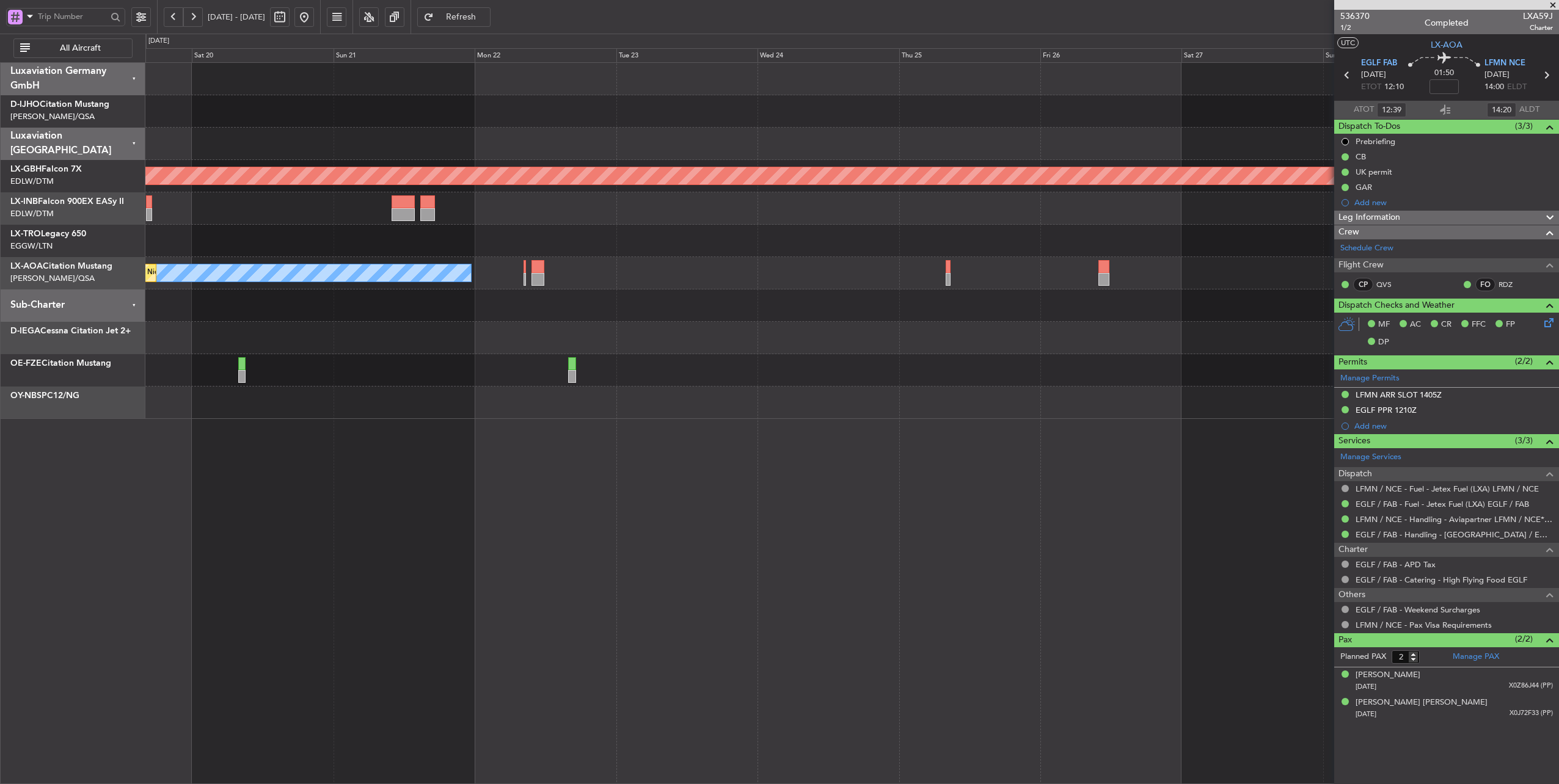
click at [695, 277] on div "No Crew Nice ([GEOGRAPHIC_DATA]) [GEOGRAPHIC_DATA] ([GEOGRAPHIC_DATA])" at bounding box center [852, 273] width 1414 height 32
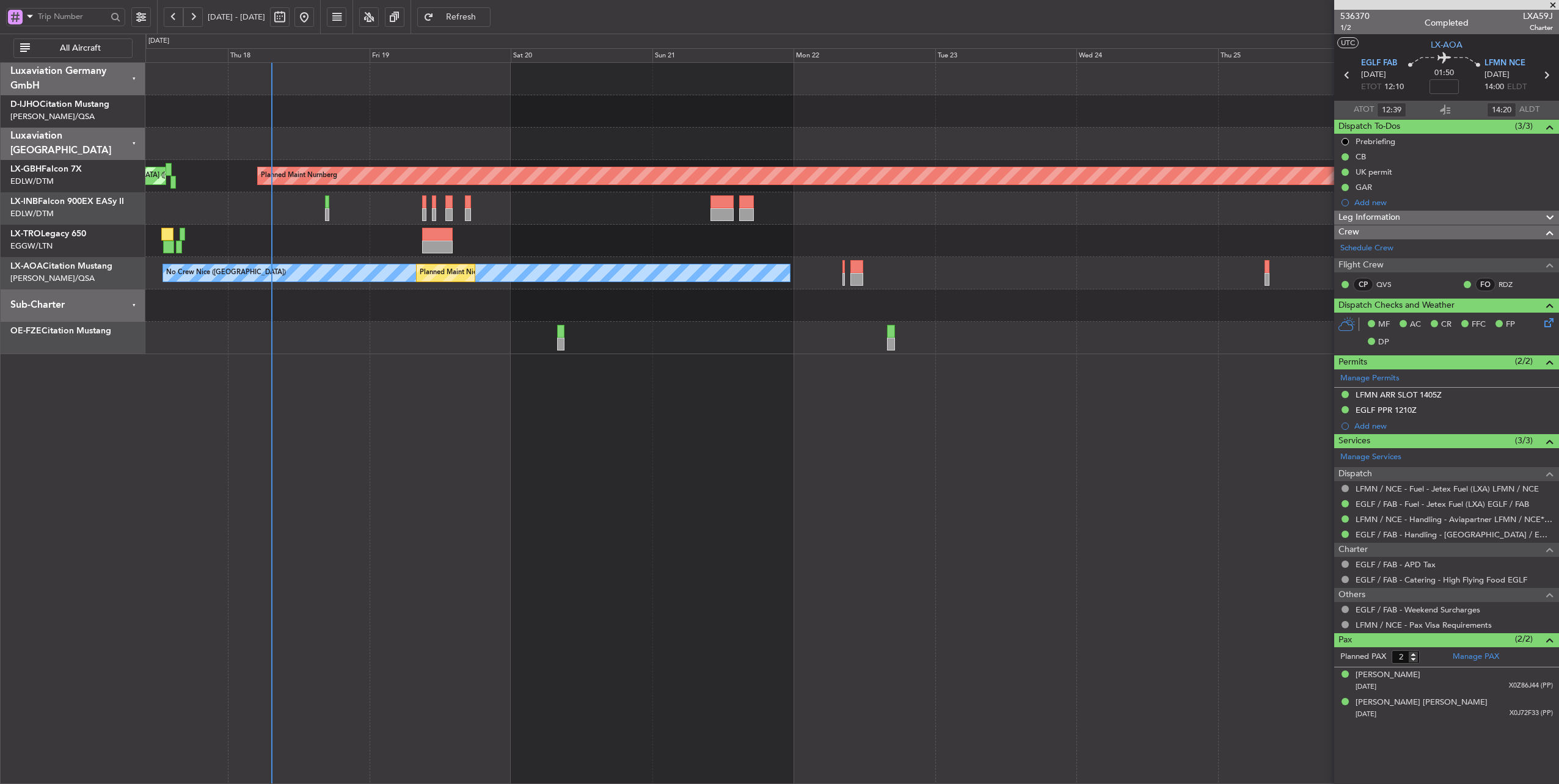
click at [871, 254] on div "Unplanned Maint [GEOGRAPHIC_DATA] ([PERSON_NAME] Intl)" at bounding box center [852, 241] width 1414 height 32
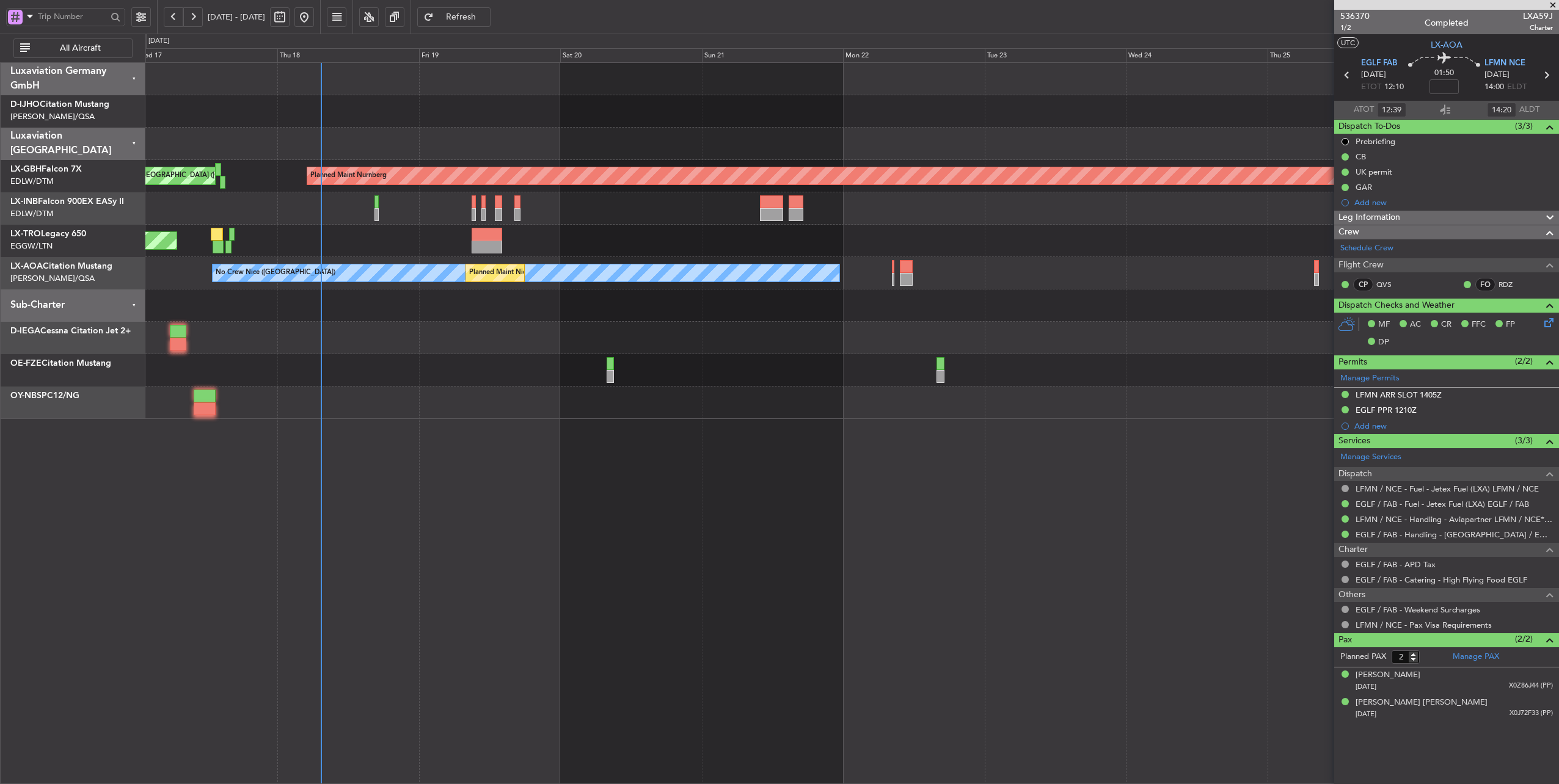
click at [496, 306] on div at bounding box center [852, 305] width 1414 height 32
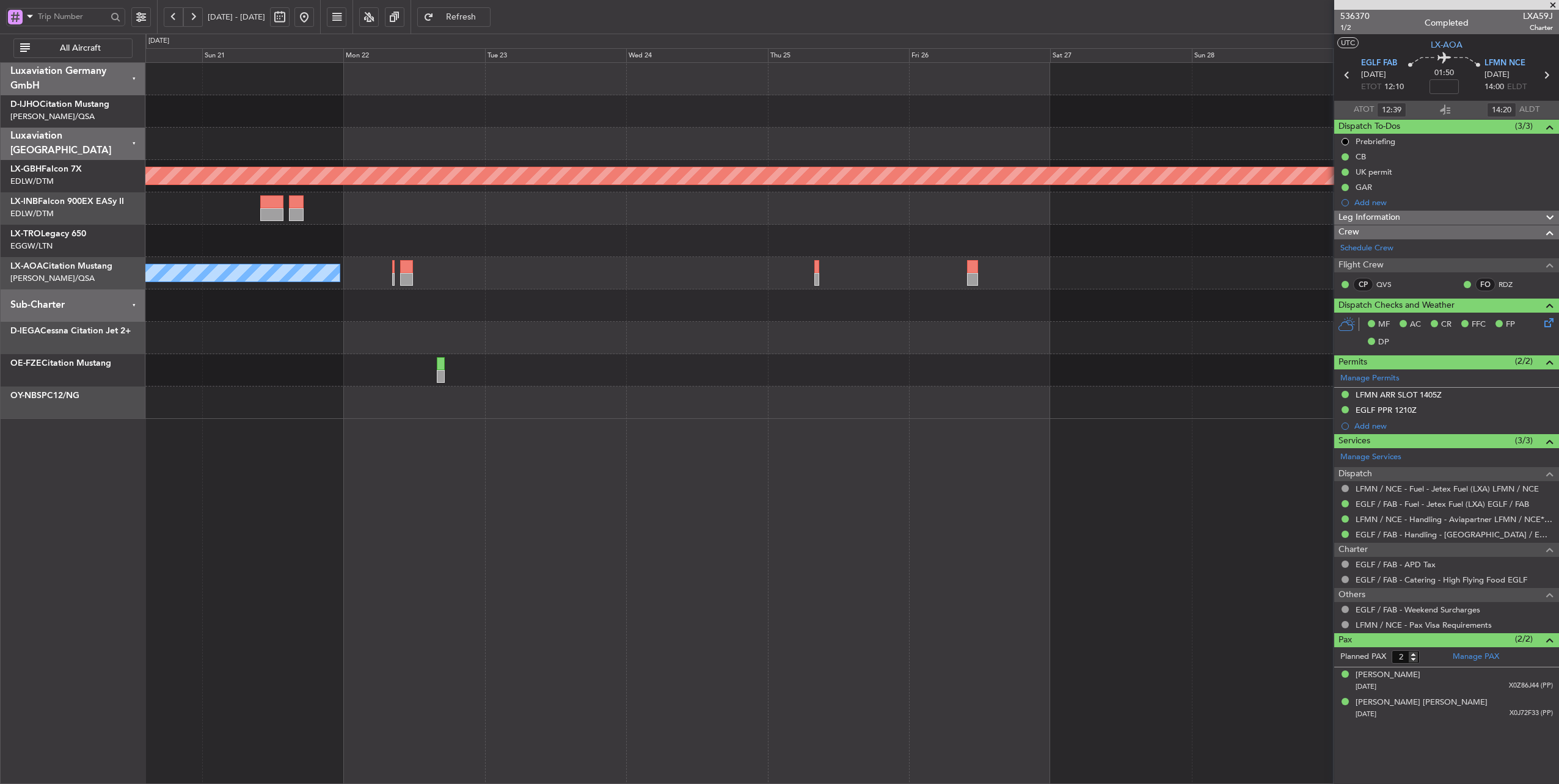
click at [634, 318] on div at bounding box center [852, 305] width 1414 height 32
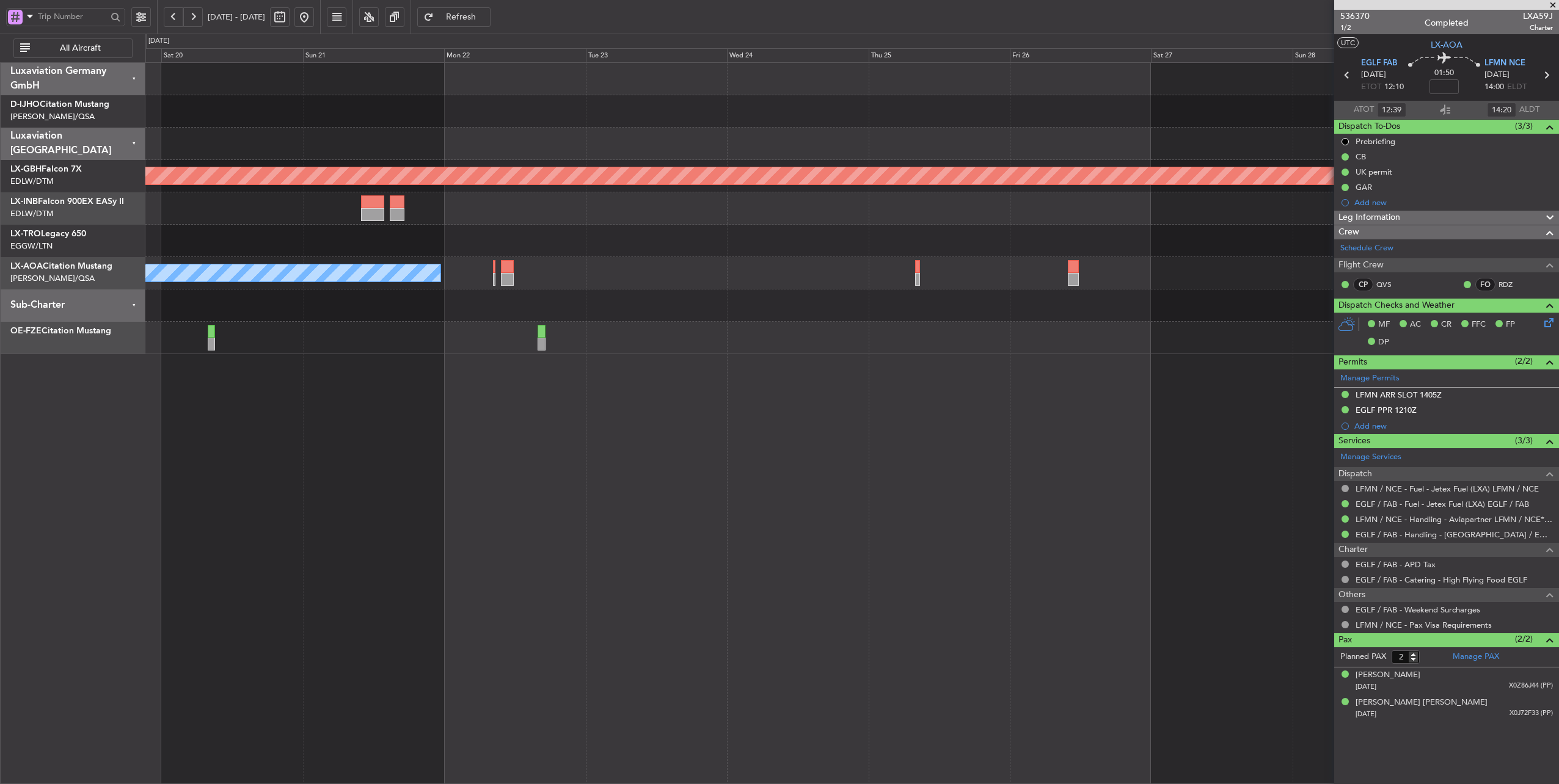
click at [596, 276] on div "No Crew Nice ([GEOGRAPHIC_DATA]) [GEOGRAPHIC_DATA] ([GEOGRAPHIC_DATA])" at bounding box center [852, 273] width 1414 height 32
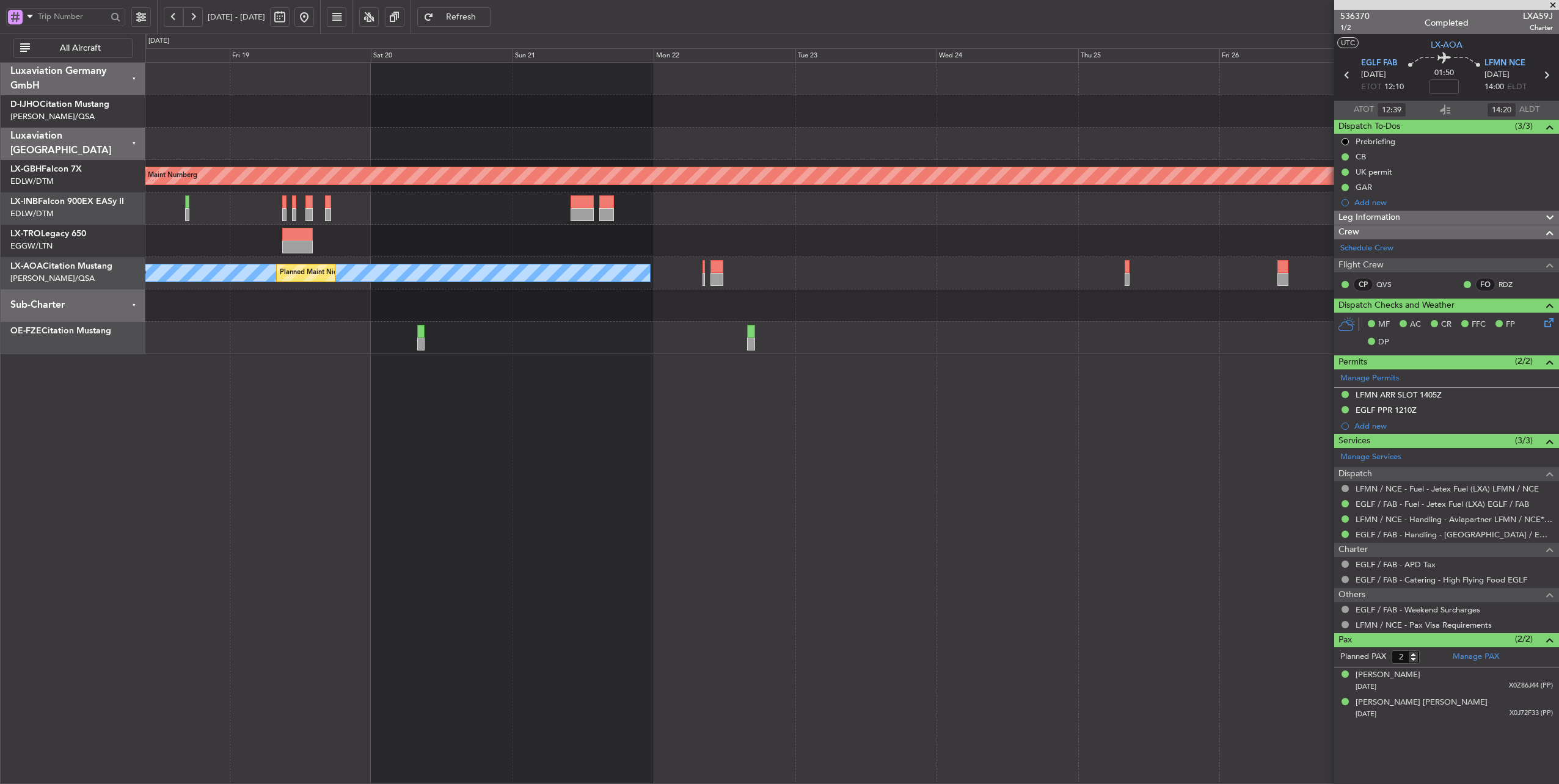
click at [825, 273] on div "No Crew Nice ([GEOGRAPHIC_DATA]) [GEOGRAPHIC_DATA] ([GEOGRAPHIC_DATA])" at bounding box center [852, 273] width 1414 height 32
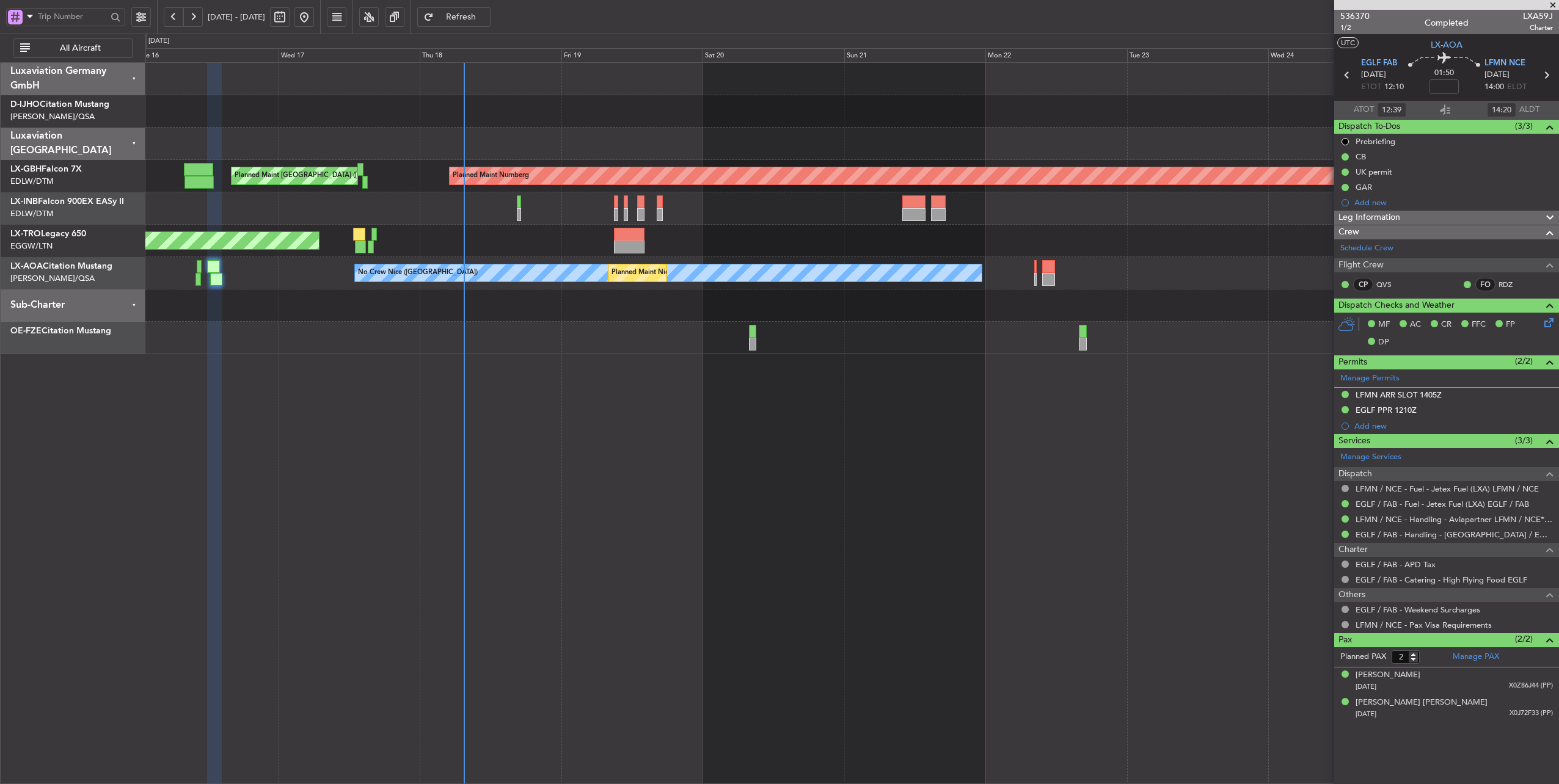
click at [1107, 300] on div "Planned Maint Nurnberg Planned Maint [GEOGRAPHIC_DATA] ([GEOGRAPHIC_DATA]) Plan…" at bounding box center [852, 208] width 1414 height 292
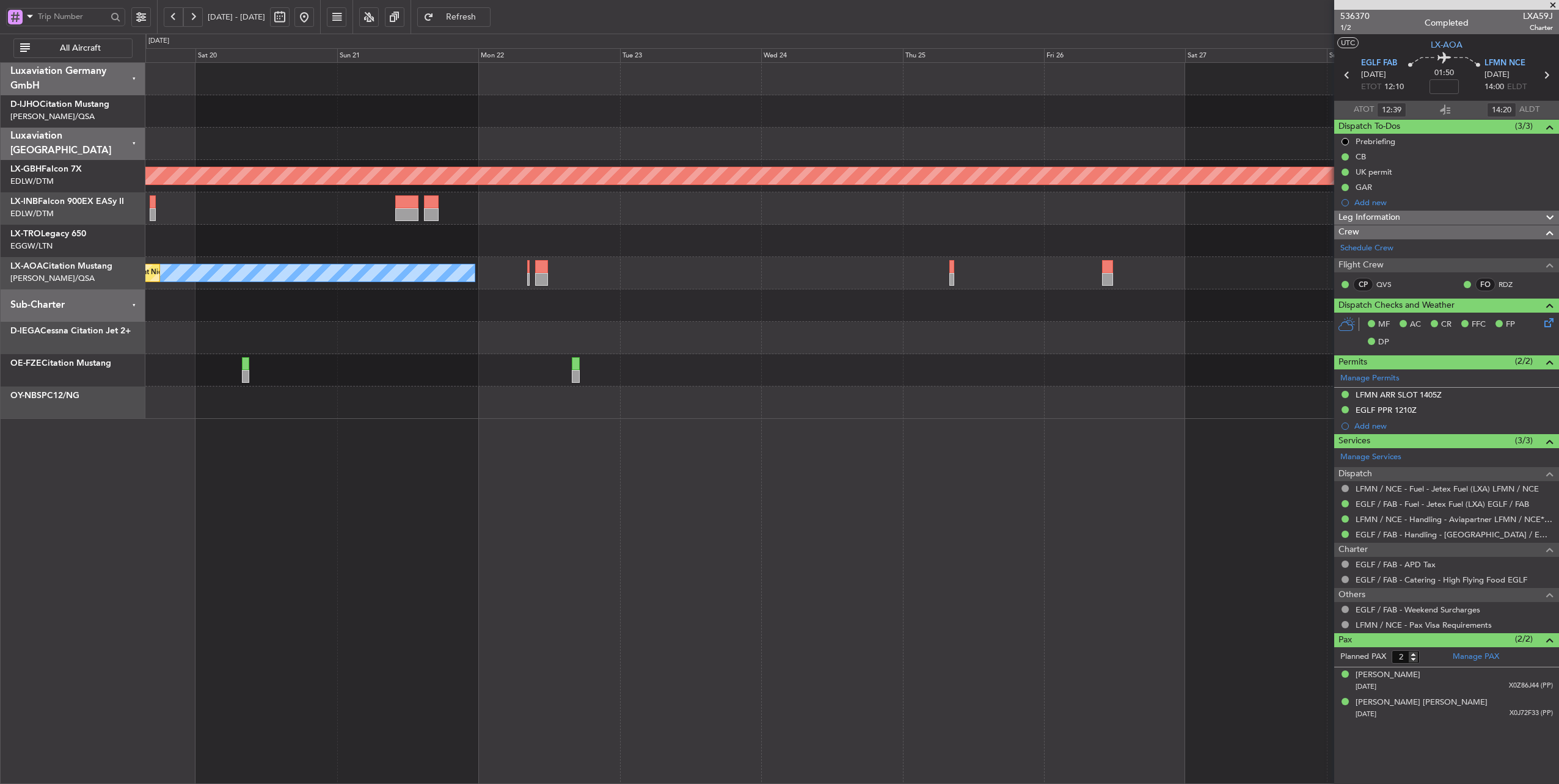
click at [287, 354] on div "Planned Maint Nurnberg Planned Maint [GEOGRAPHIC_DATA] ([GEOGRAPHIC_DATA]) Unpl…" at bounding box center [852, 240] width 1414 height 356
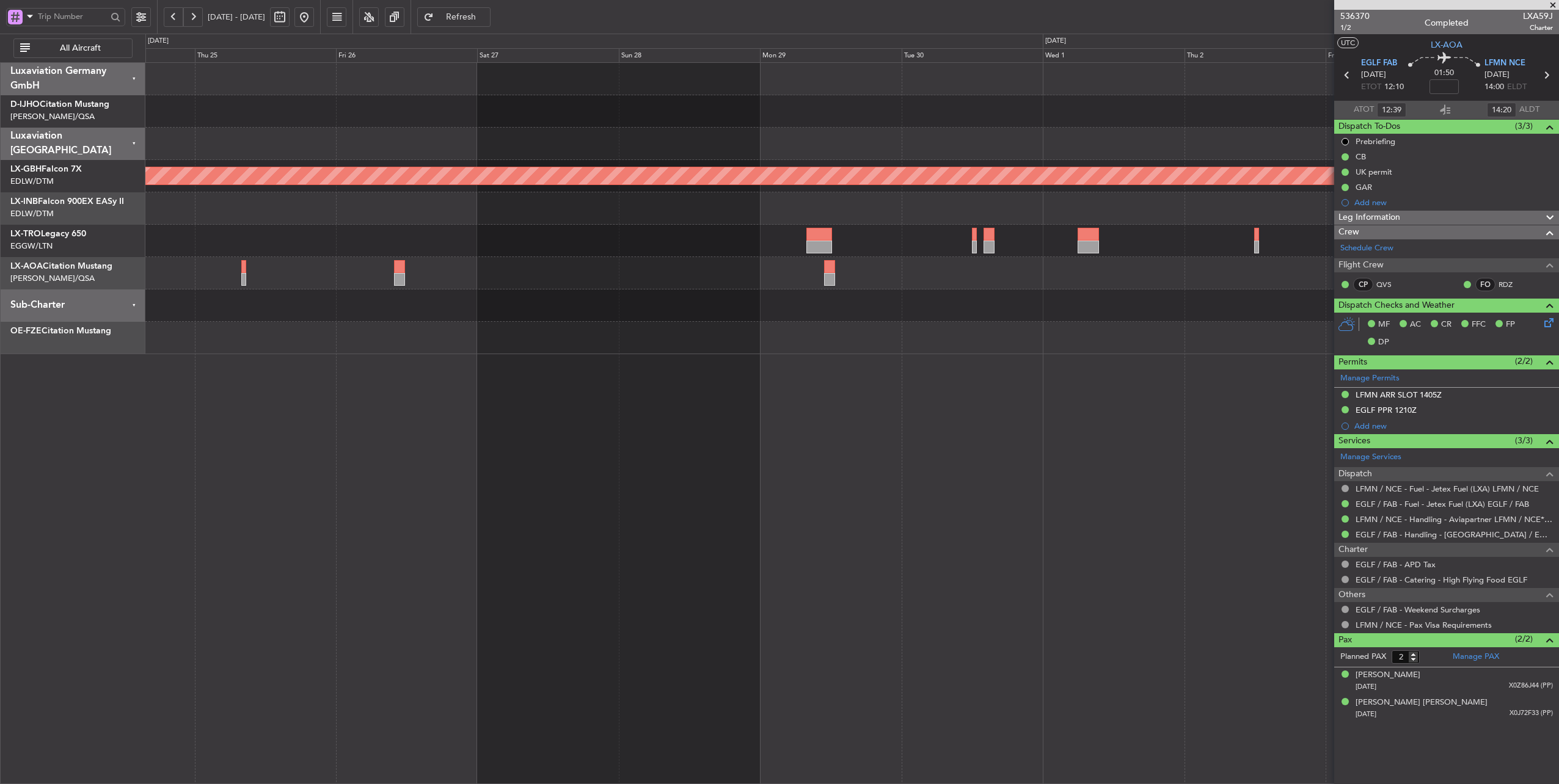
click at [391, 298] on div at bounding box center [852, 305] width 1414 height 32
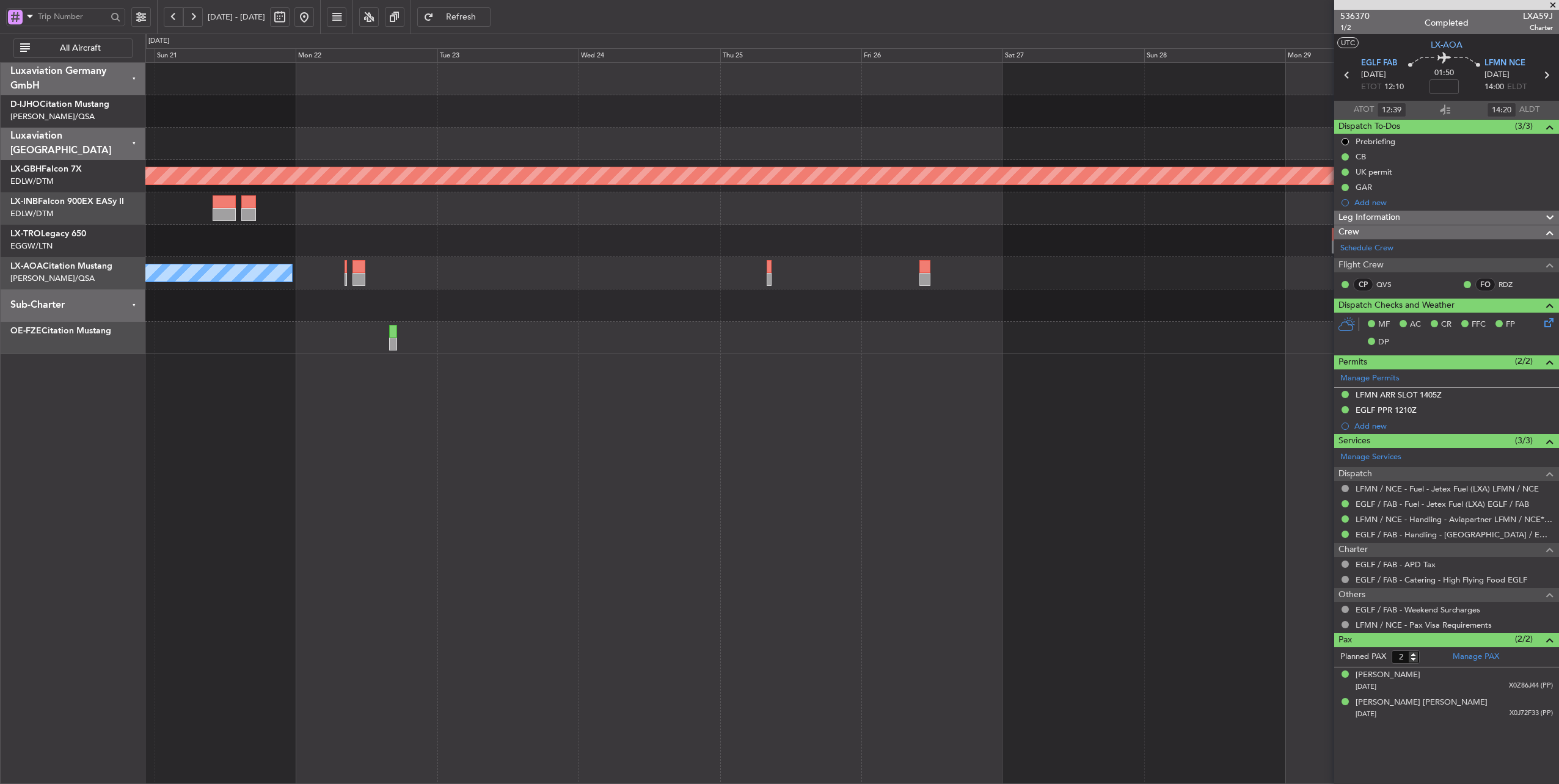
click at [827, 337] on div "Planned Maint Nurnberg No [GEOGRAPHIC_DATA] ([GEOGRAPHIC_DATA]) [GEOGRAPHIC_DAT…" at bounding box center [852, 208] width 1414 height 292
click at [314, 23] on button at bounding box center [305, 18] width 20 height 20
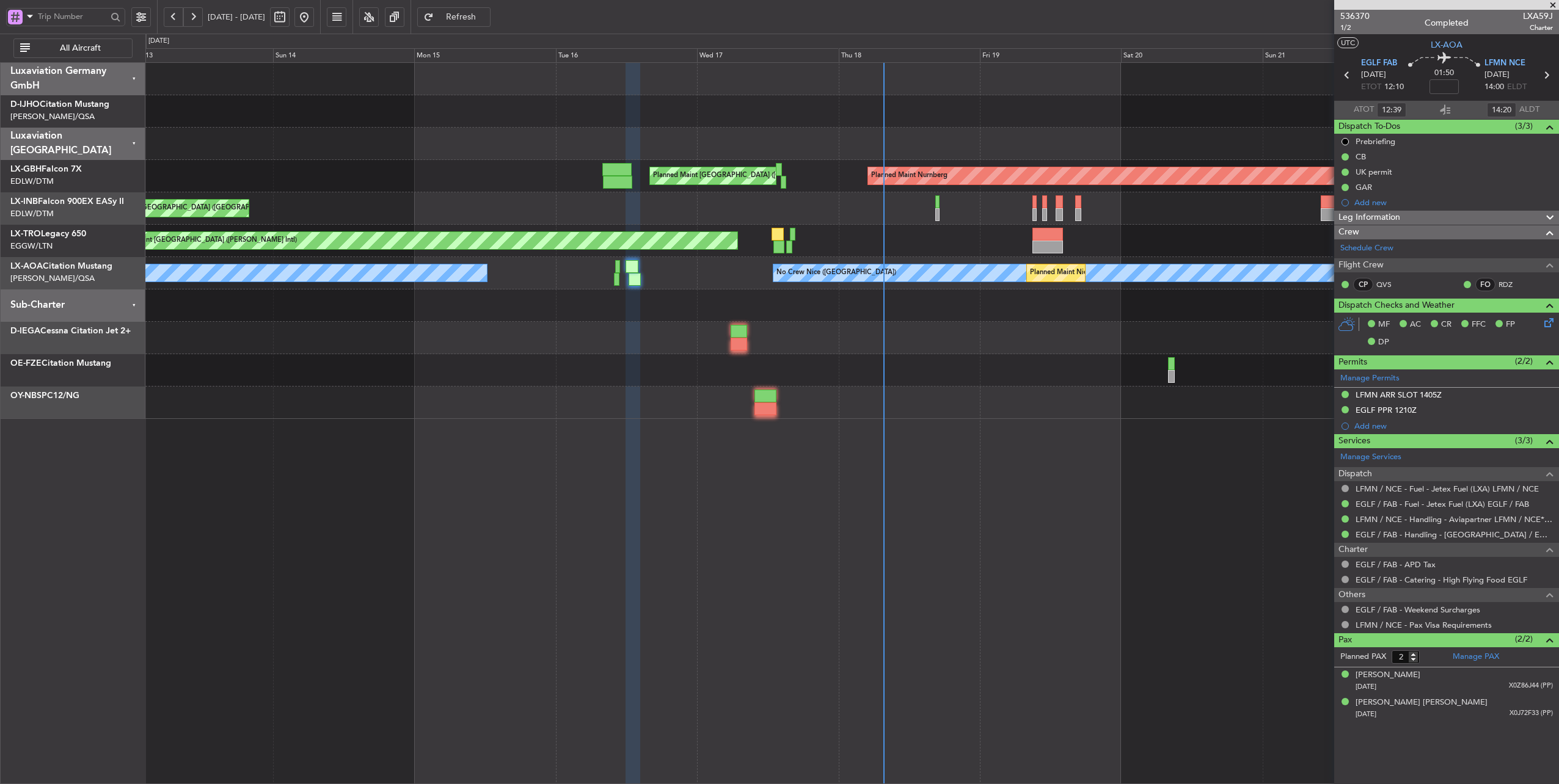
click at [1113, 220] on div "Planned Maint [GEOGRAPHIC_DATA] ([GEOGRAPHIC_DATA])" at bounding box center [852, 208] width 1414 height 32
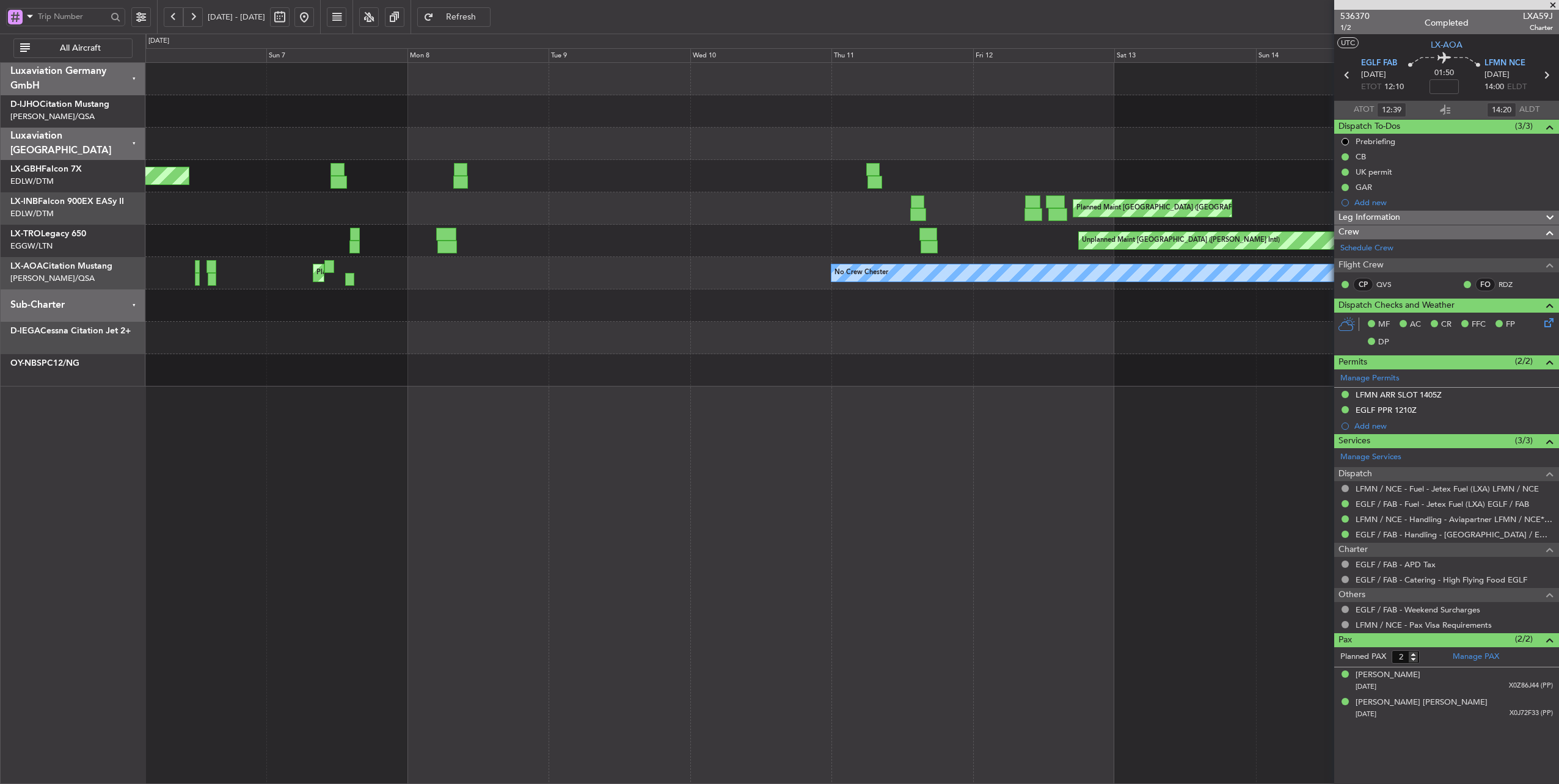
click at [1075, 357] on div "Planned Maint [GEOGRAPHIC_DATA] ([GEOGRAPHIC_DATA] Intl) Planned Maint [GEOGRAP…" at bounding box center [852, 224] width 1414 height 324
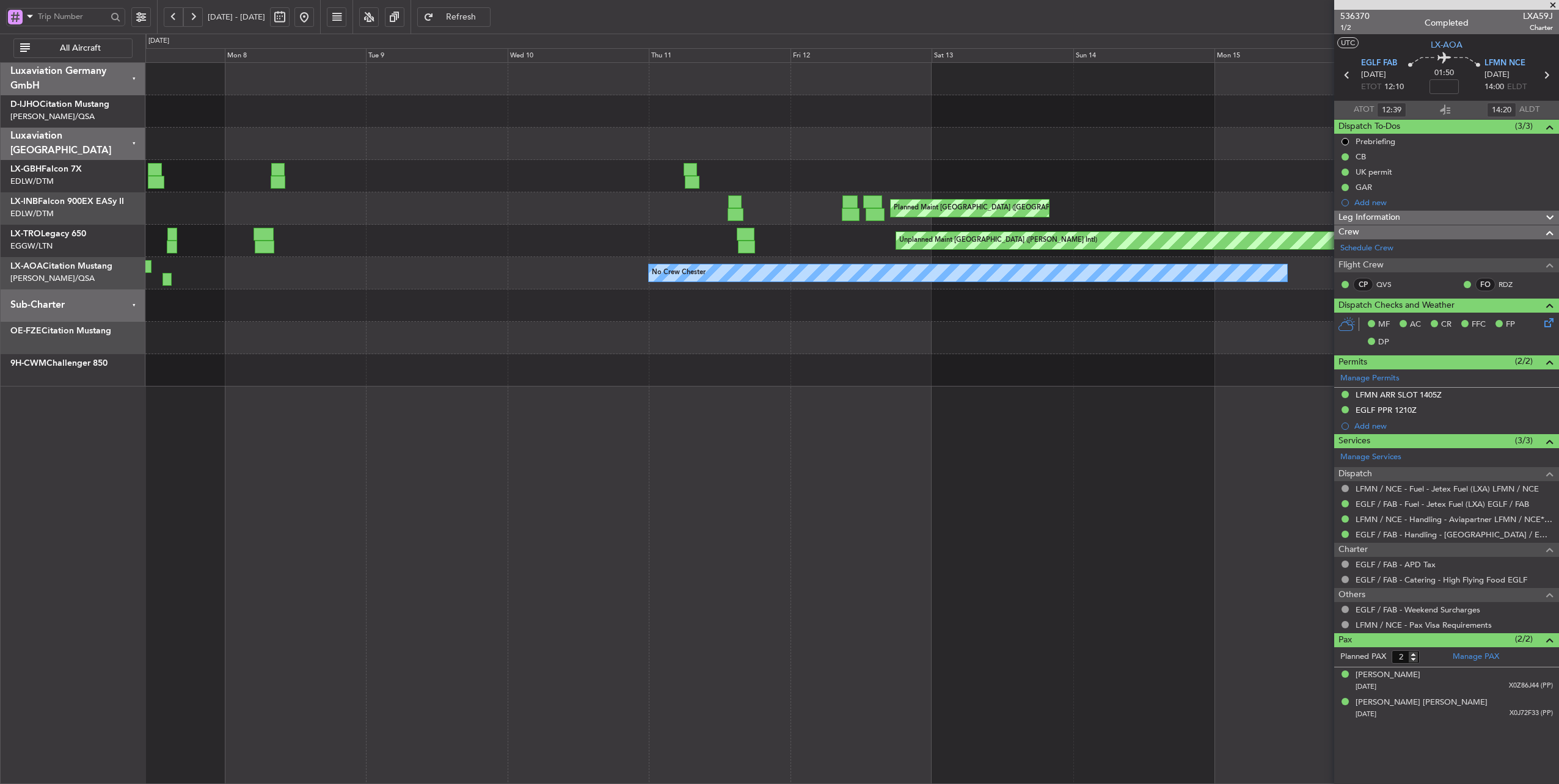
click at [64, 275] on div "Planned Maint [GEOGRAPHIC_DATA] ([GEOGRAPHIC_DATA]) Planned Maint Nurnberg Plan…" at bounding box center [780, 409] width 1559 height 751
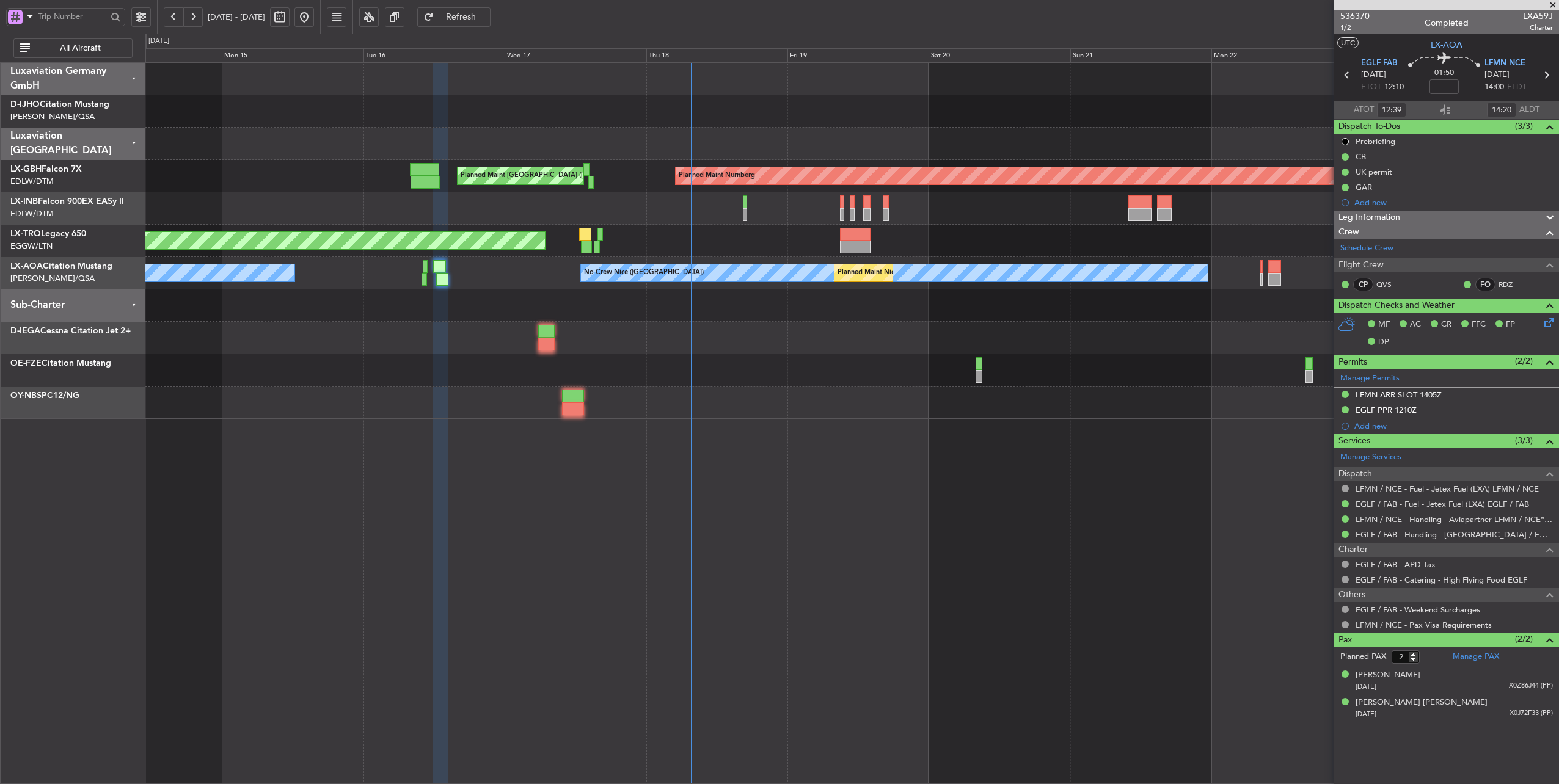
click at [464, 334] on div "Planned Maint [GEOGRAPHIC_DATA] ([GEOGRAPHIC_DATA]) Planned Maint Nurnberg Plan…" at bounding box center [852, 240] width 1414 height 356
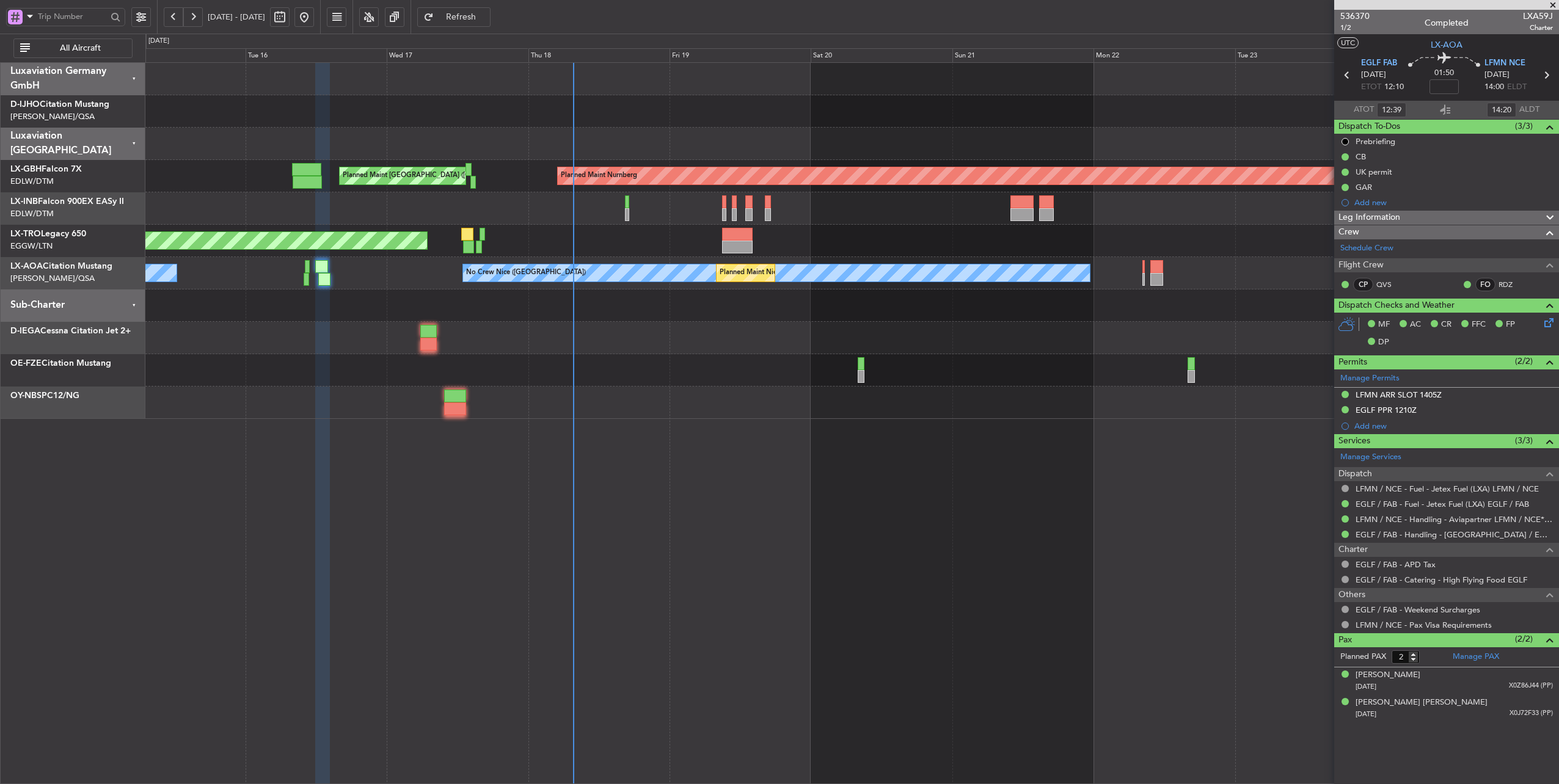
click at [655, 315] on div at bounding box center [852, 305] width 1414 height 32
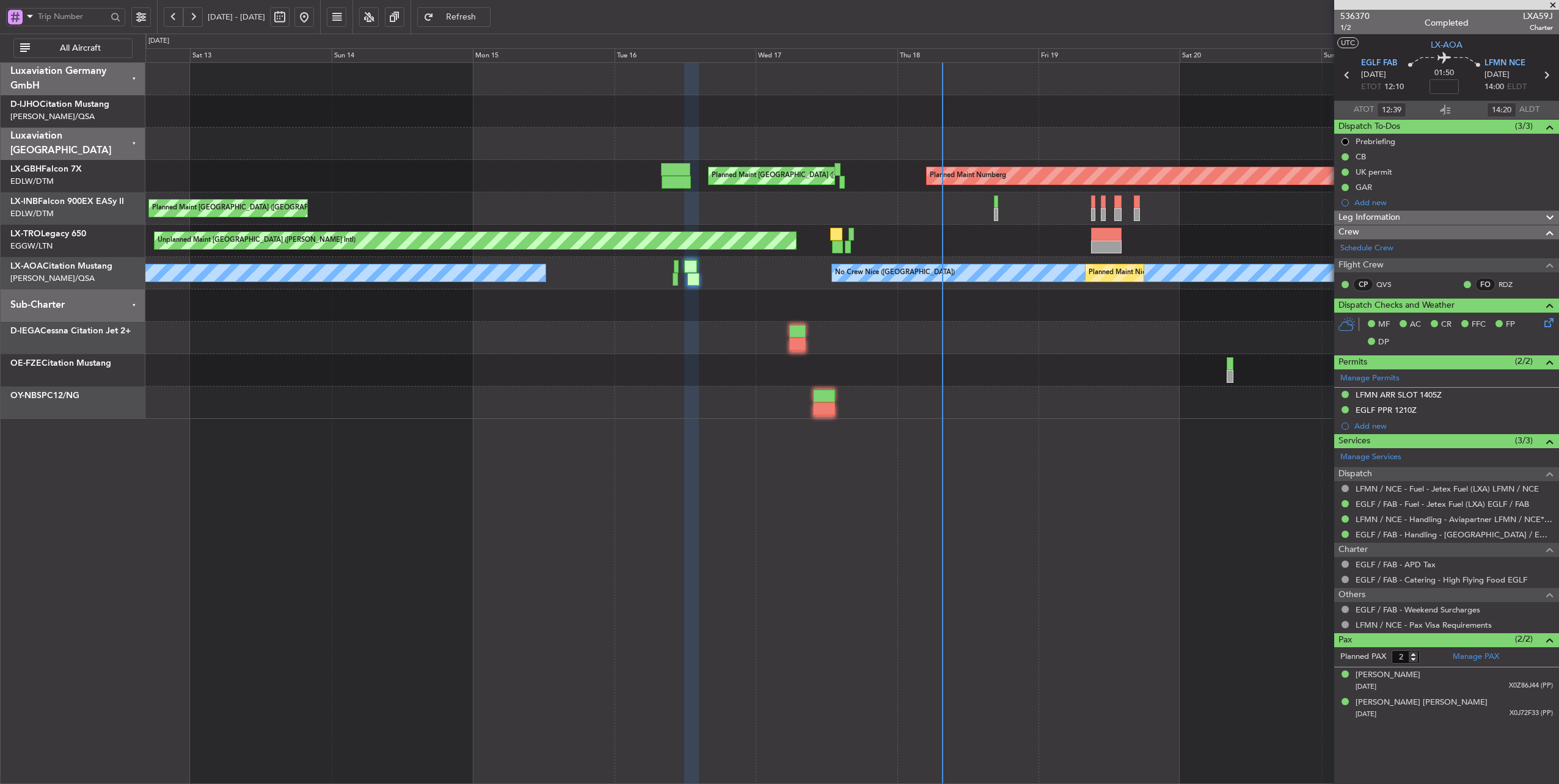
click at [952, 336] on div "Planned Maint [GEOGRAPHIC_DATA] ([GEOGRAPHIC_DATA]) Planned Maint Nurnberg Plan…" at bounding box center [852, 240] width 1414 height 356
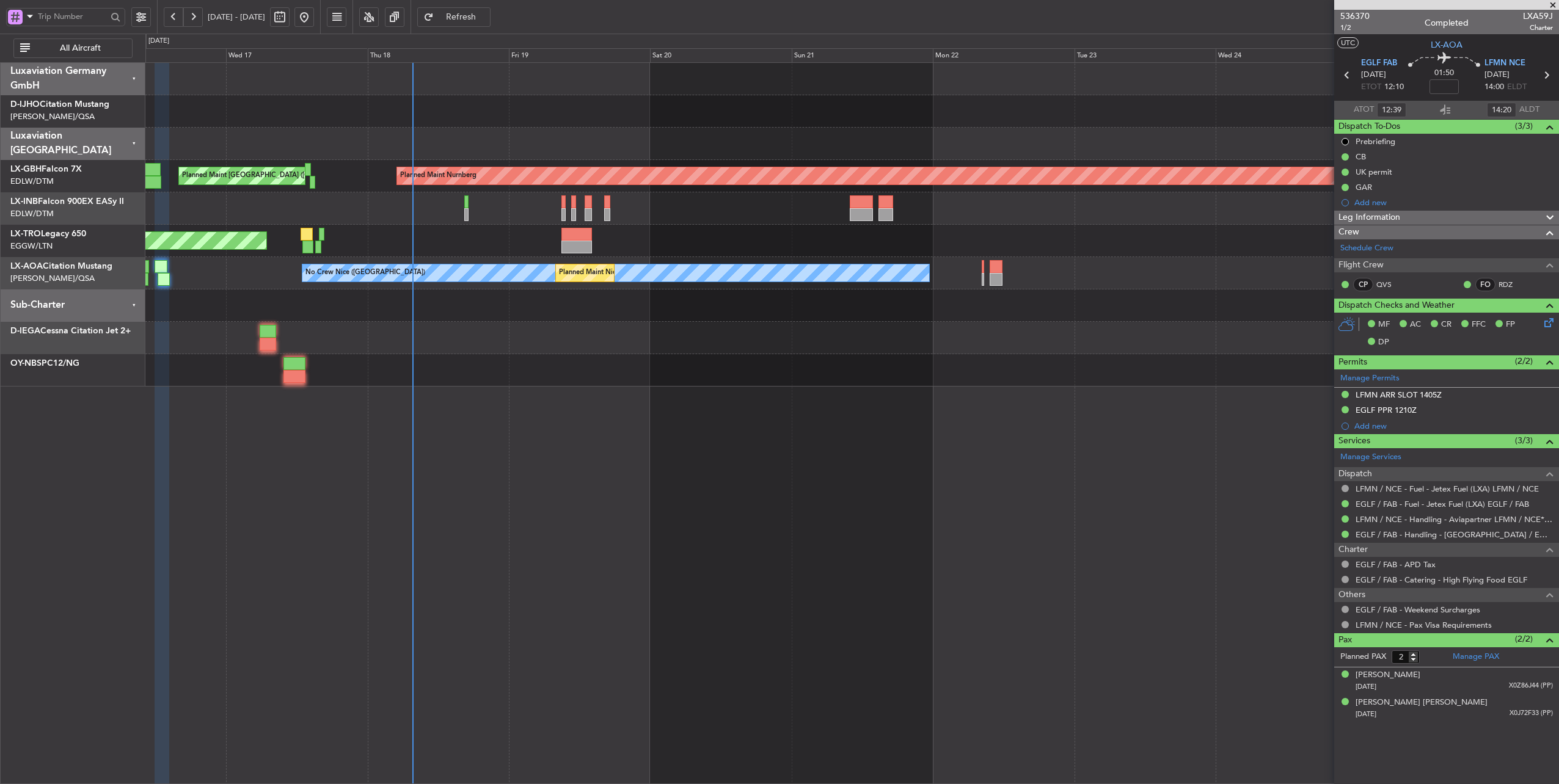
click at [227, 285] on div "Planned Maint [GEOGRAPHIC_DATA] ([GEOGRAPHIC_DATA]) Planned Maint Nurnberg Unpl…" at bounding box center [852, 224] width 1414 height 324
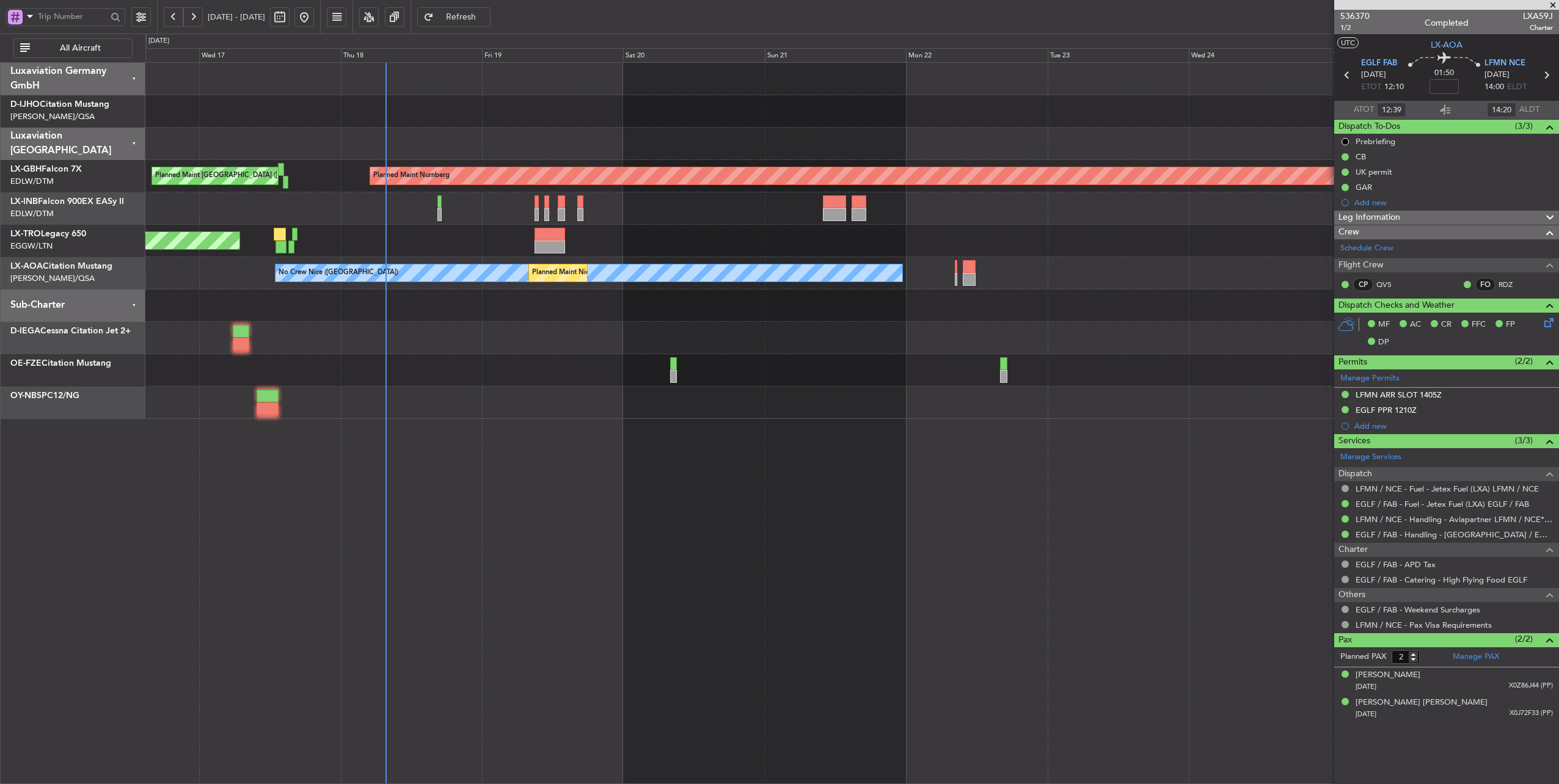
click at [839, 312] on div at bounding box center [852, 305] width 1414 height 32
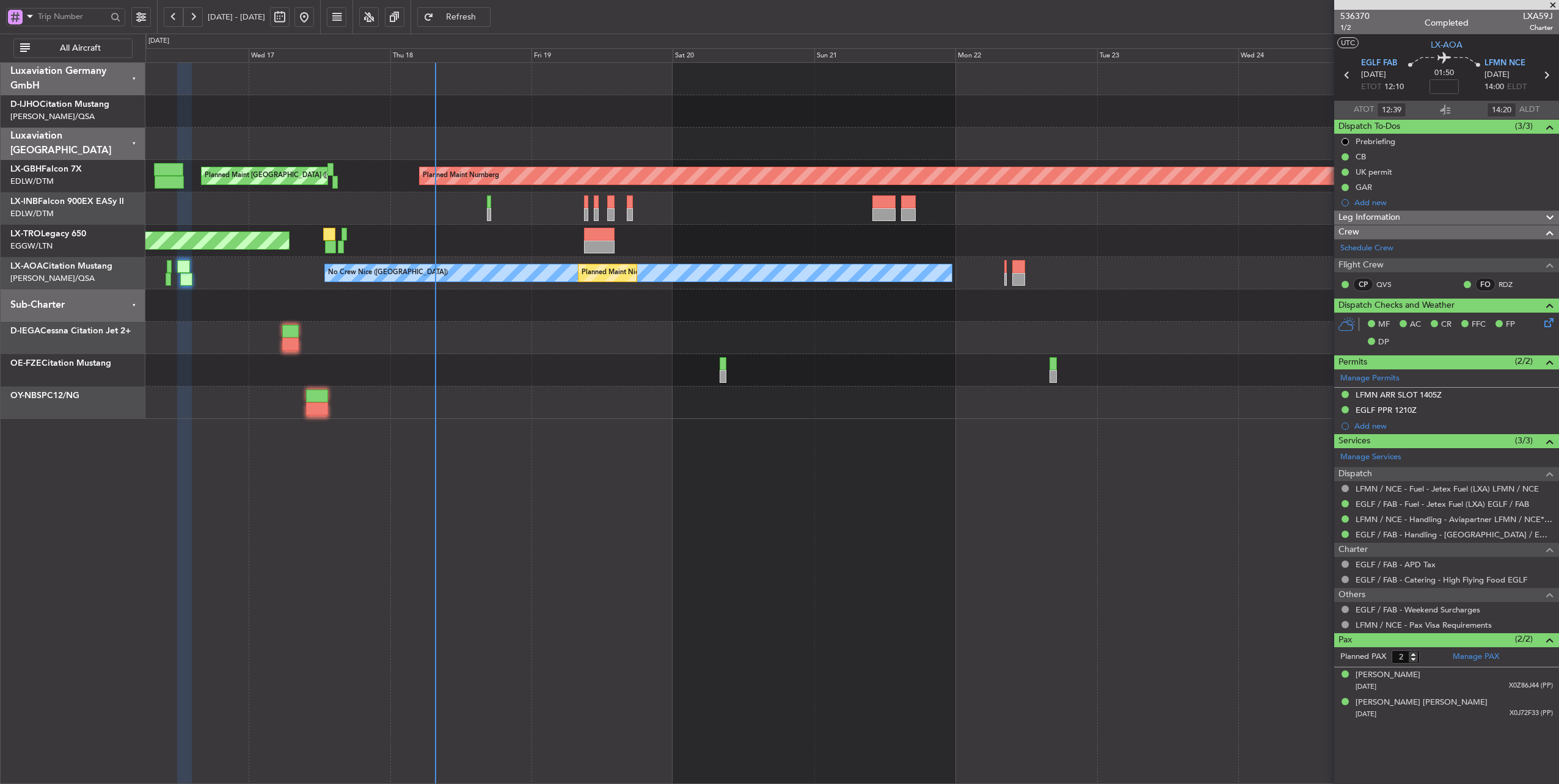
click at [505, 312] on div at bounding box center [852, 305] width 1414 height 32
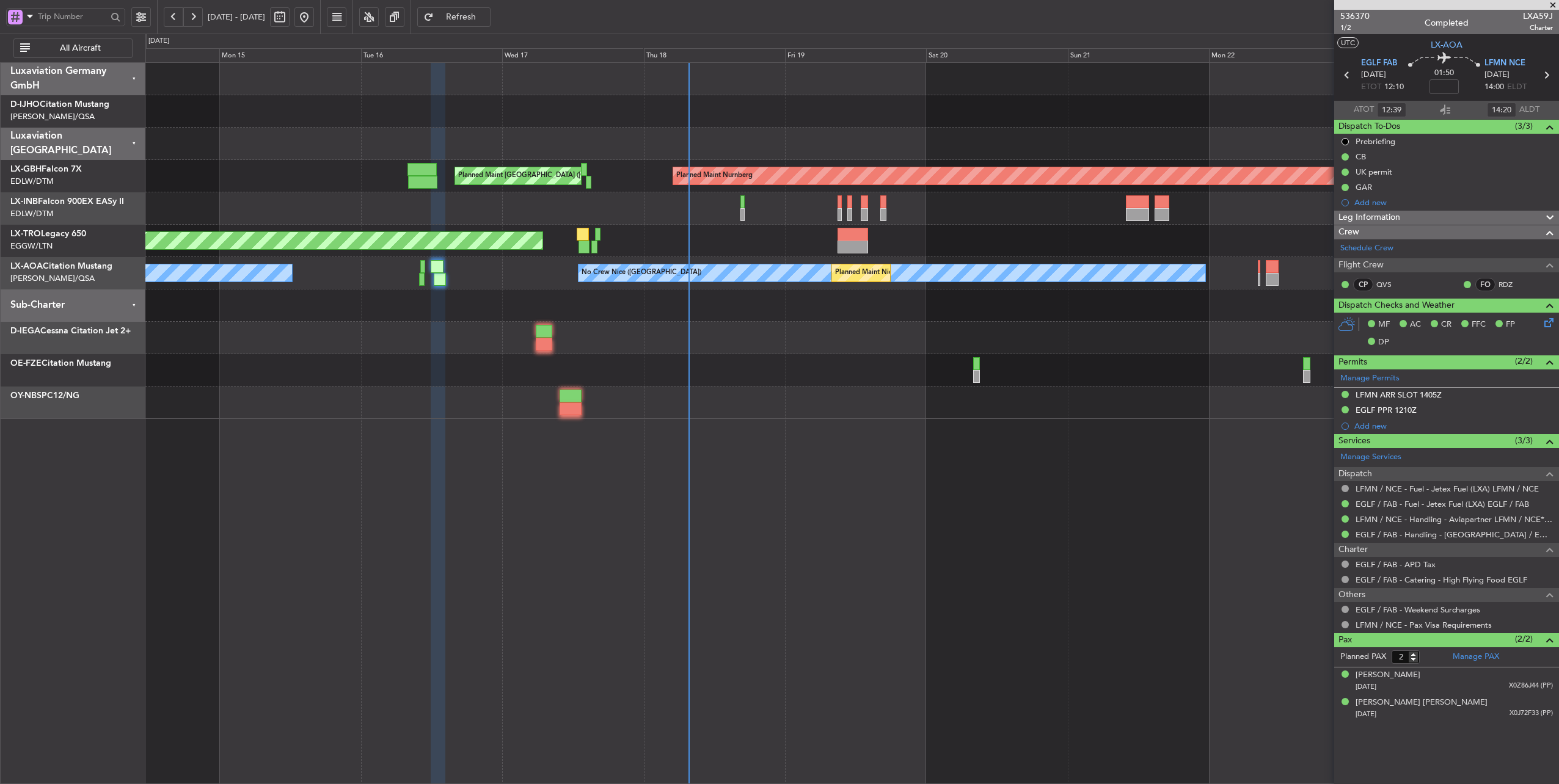
click at [753, 335] on div "Planned Maint [GEOGRAPHIC_DATA] ([GEOGRAPHIC_DATA]) Planned Maint Nurnberg Plan…" at bounding box center [852, 240] width 1414 height 356
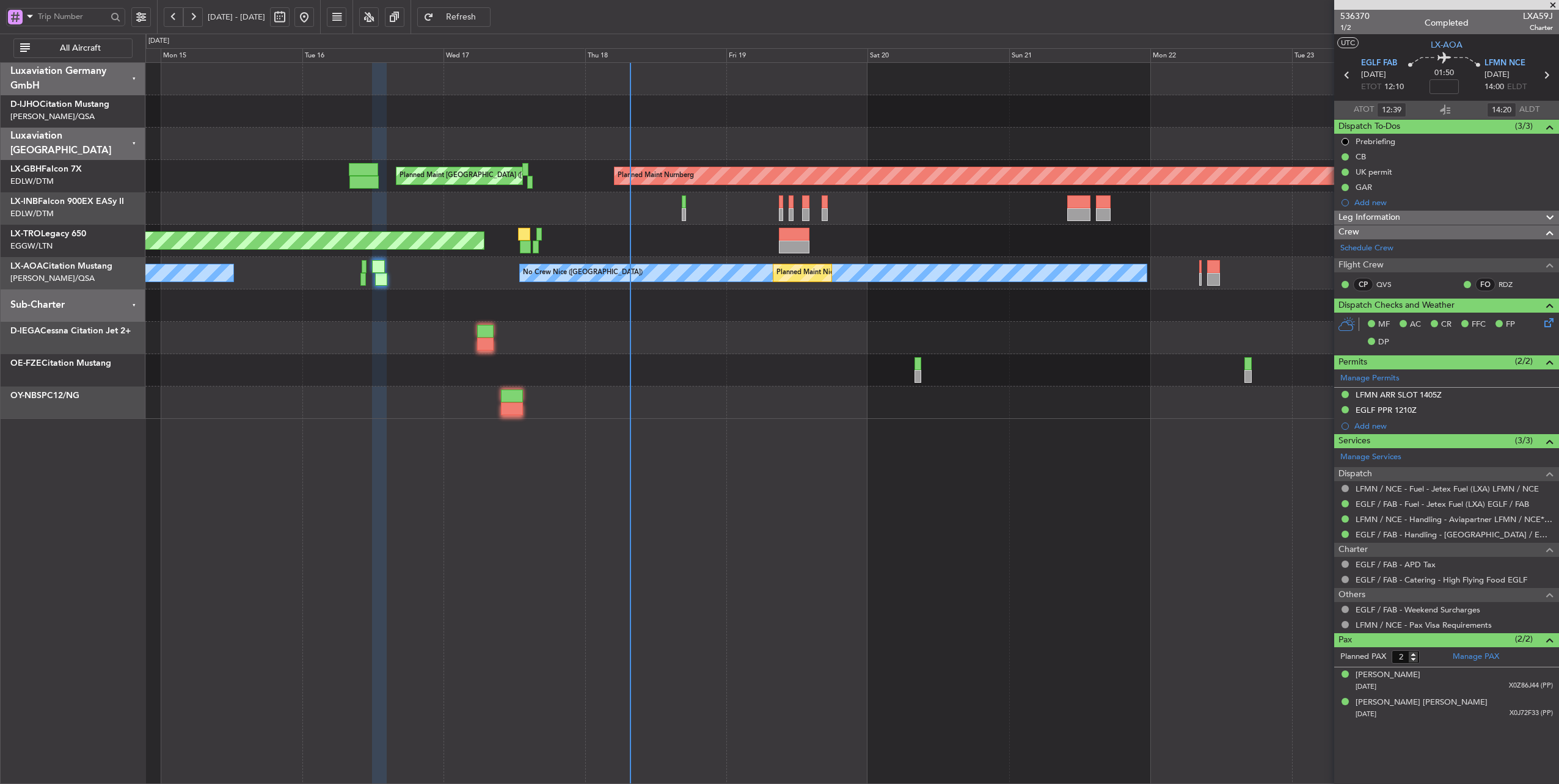
click at [769, 312] on div at bounding box center [852, 305] width 1414 height 32
click at [724, 250] on div "Unplanned Maint [GEOGRAPHIC_DATA] ([PERSON_NAME] Intl)" at bounding box center [852, 241] width 1414 height 32
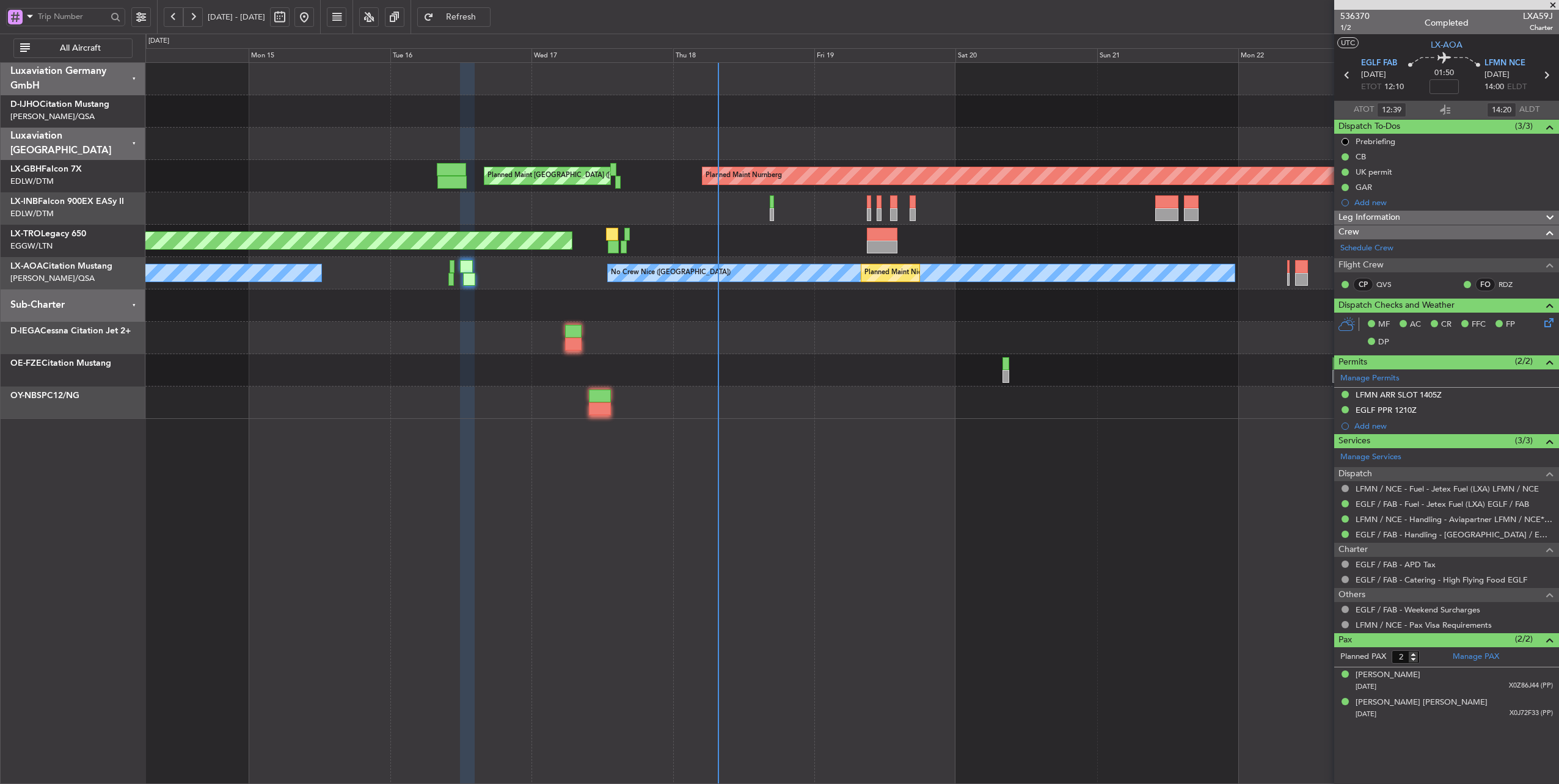
click at [1554, 7] on span at bounding box center [1553, 5] width 12 height 11
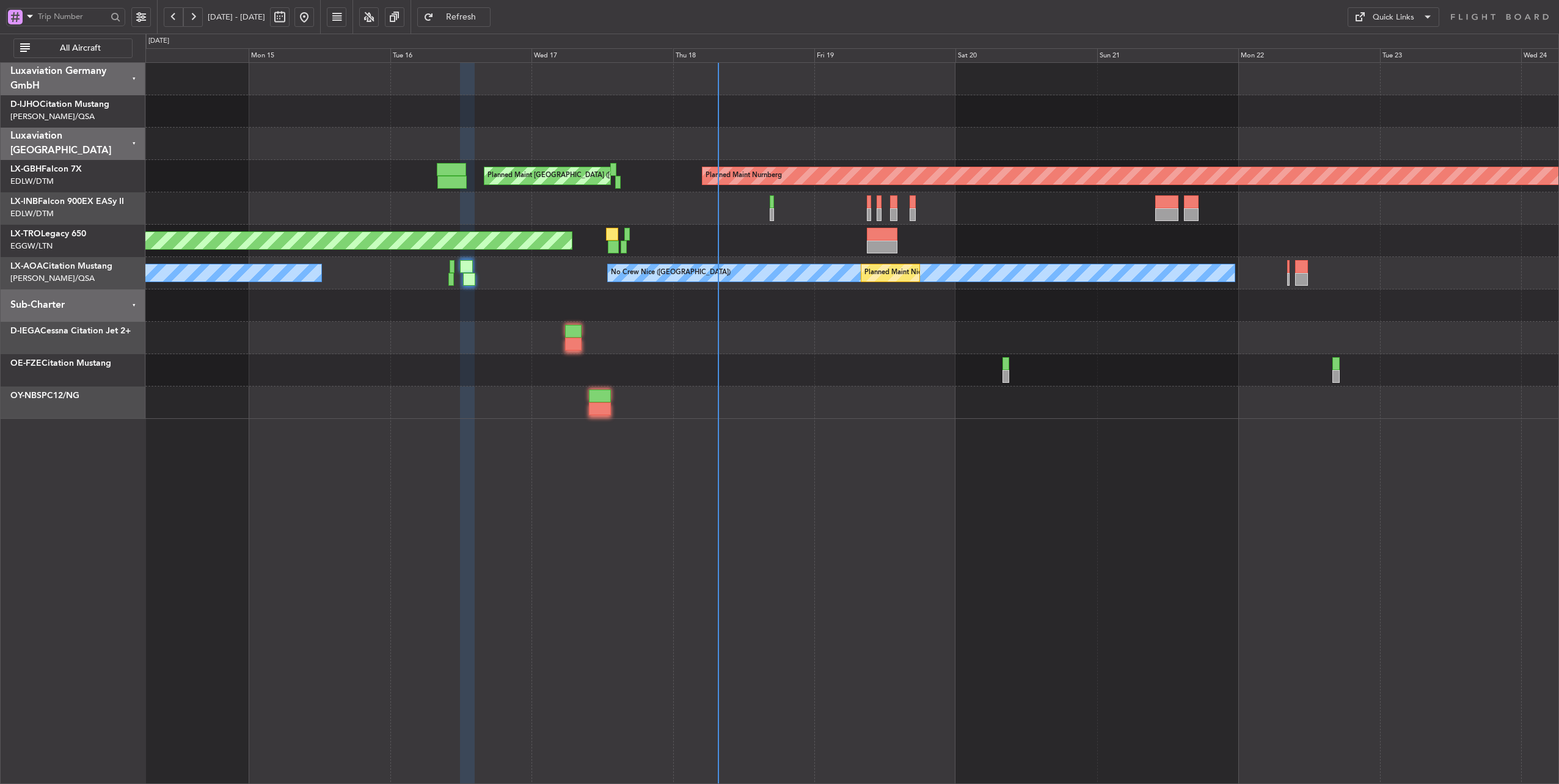
type input "0"
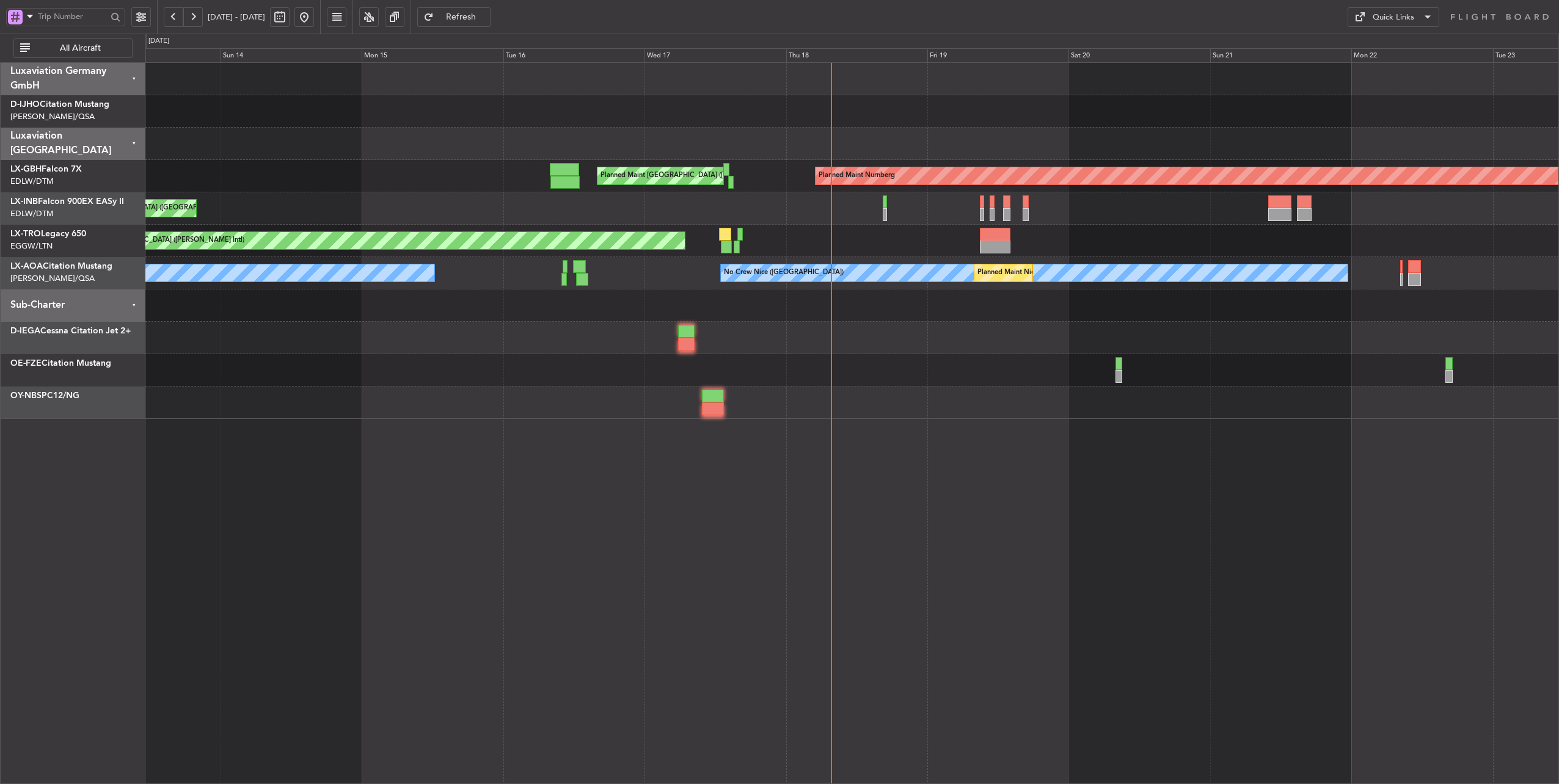
click at [927, 311] on div at bounding box center [852, 305] width 1414 height 32
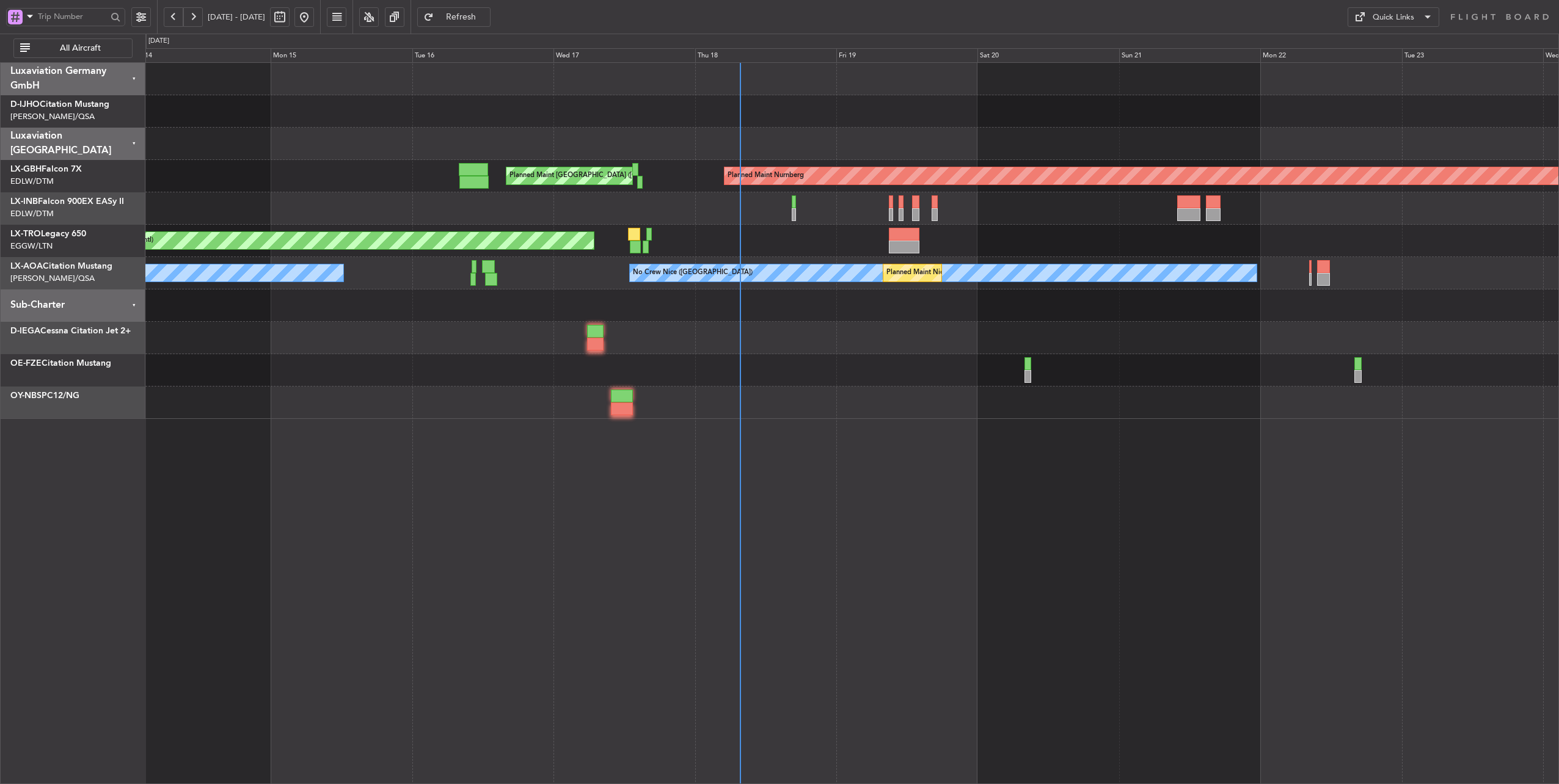
click at [855, 310] on div at bounding box center [852, 305] width 1414 height 32
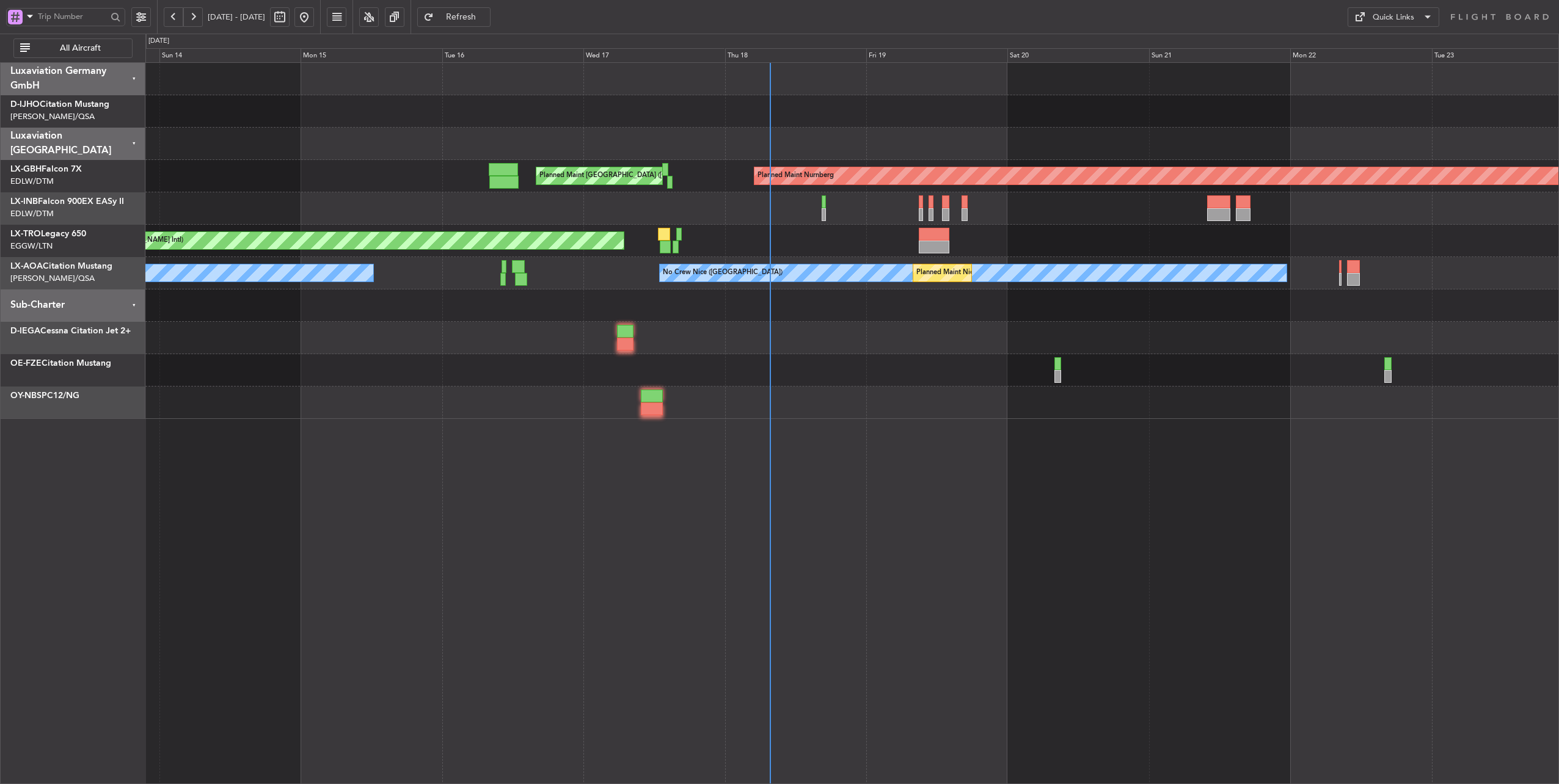
click at [890, 309] on div at bounding box center [852, 305] width 1414 height 32
